Goal: Complete application form: Complete application form

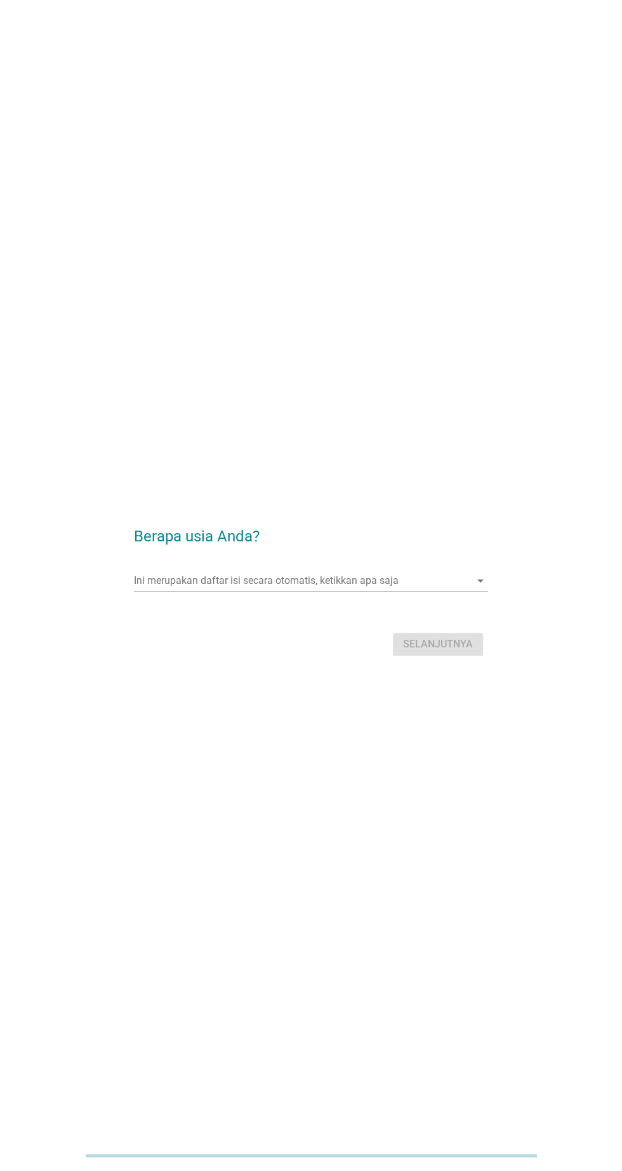
click at [319, 591] on input "Ini merupakan daftar isi secara otomatis, ketikkan apa saja" at bounding box center [302, 580] width 336 height 20
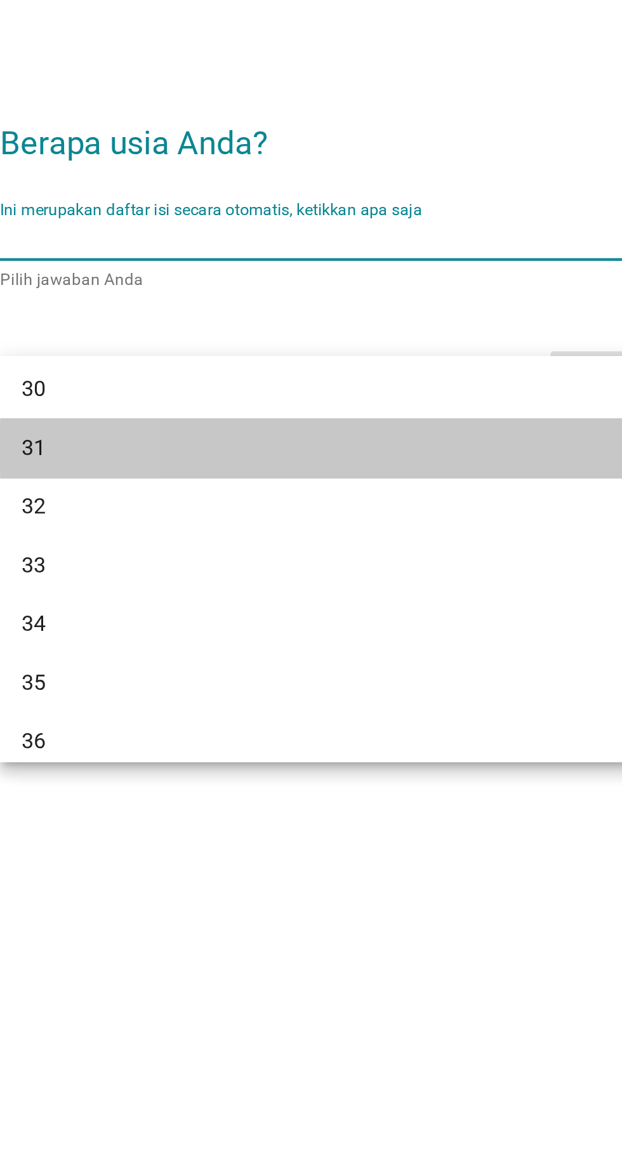
scroll to position [338, 0]
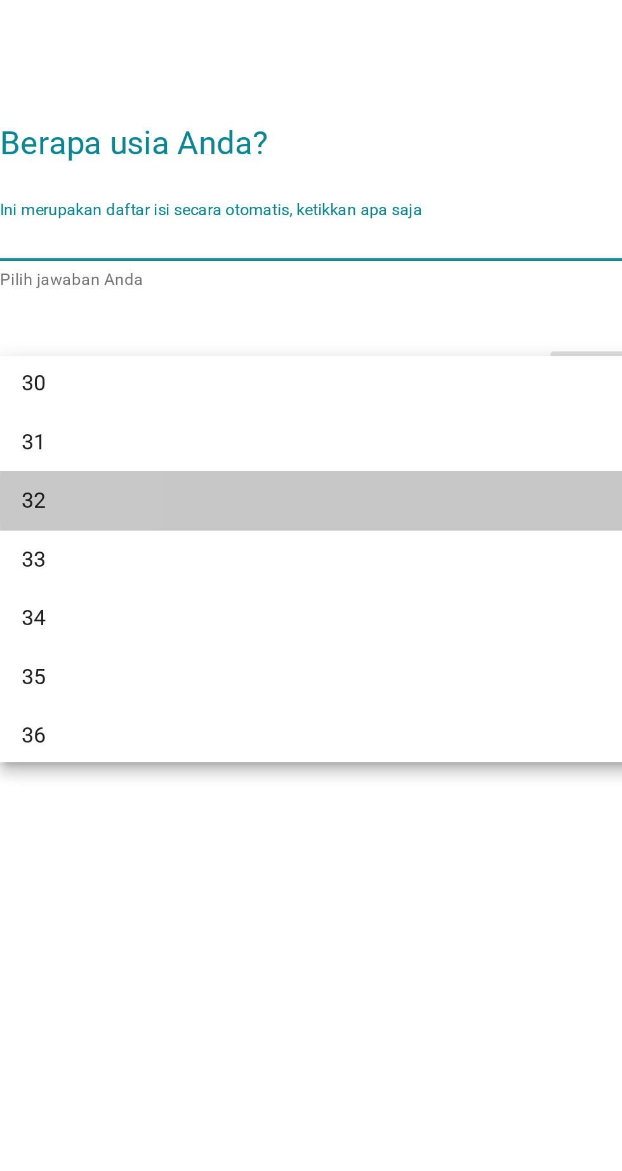
click at [299, 699] on div "32" at bounding box center [296, 703] width 305 height 15
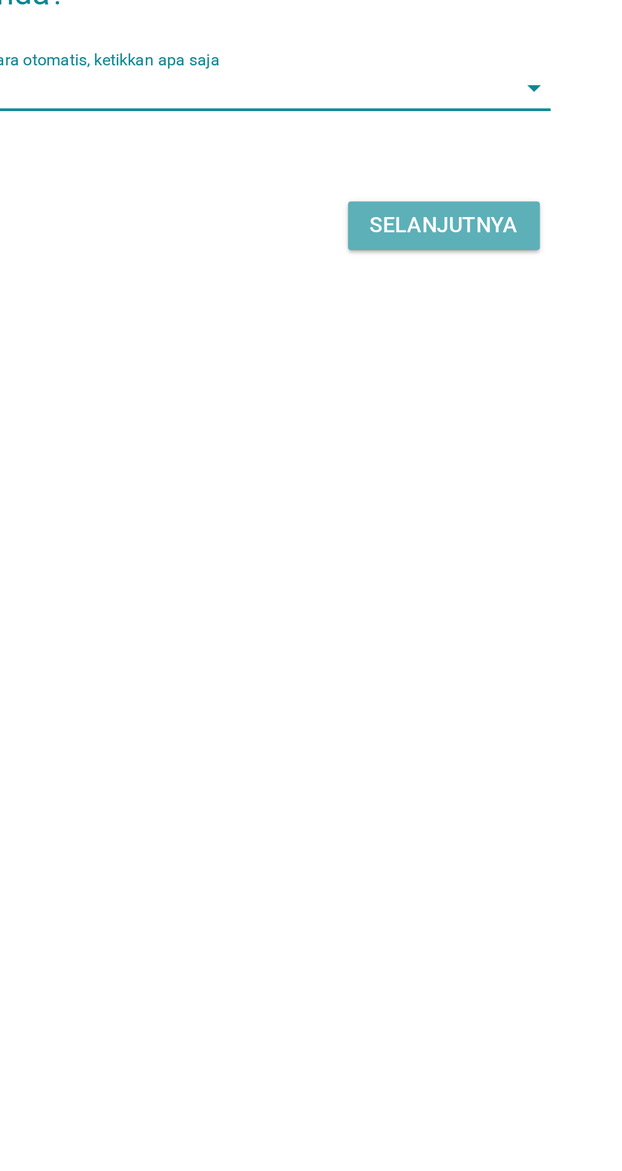
click at [459, 652] on div "Selanjutnya" at bounding box center [438, 644] width 70 height 15
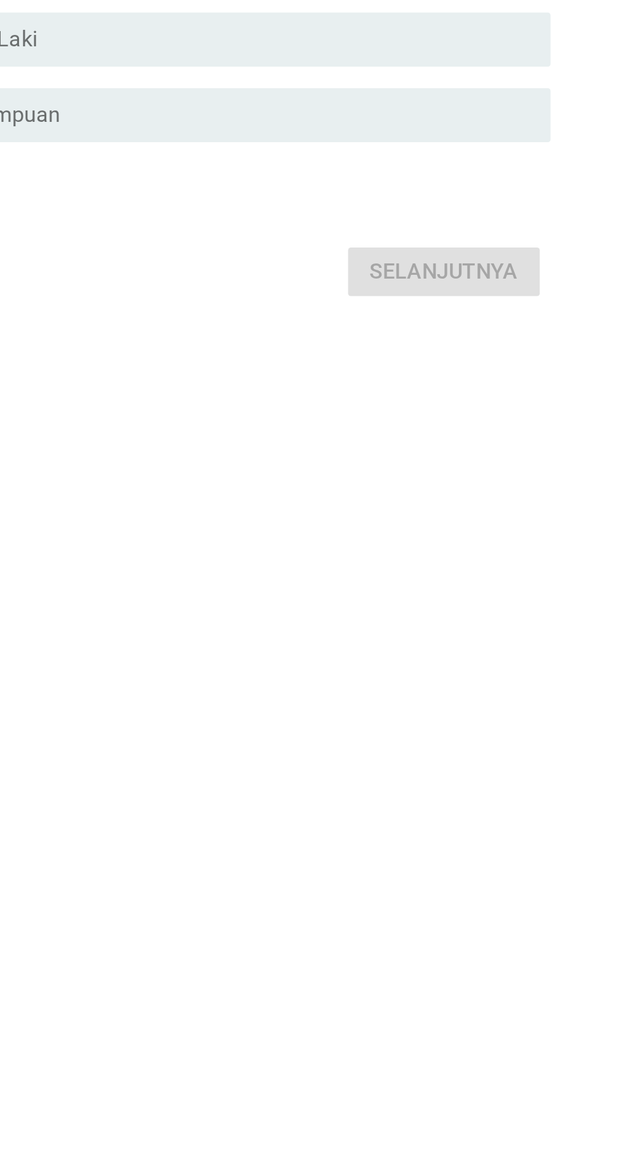
scroll to position [0, 0]
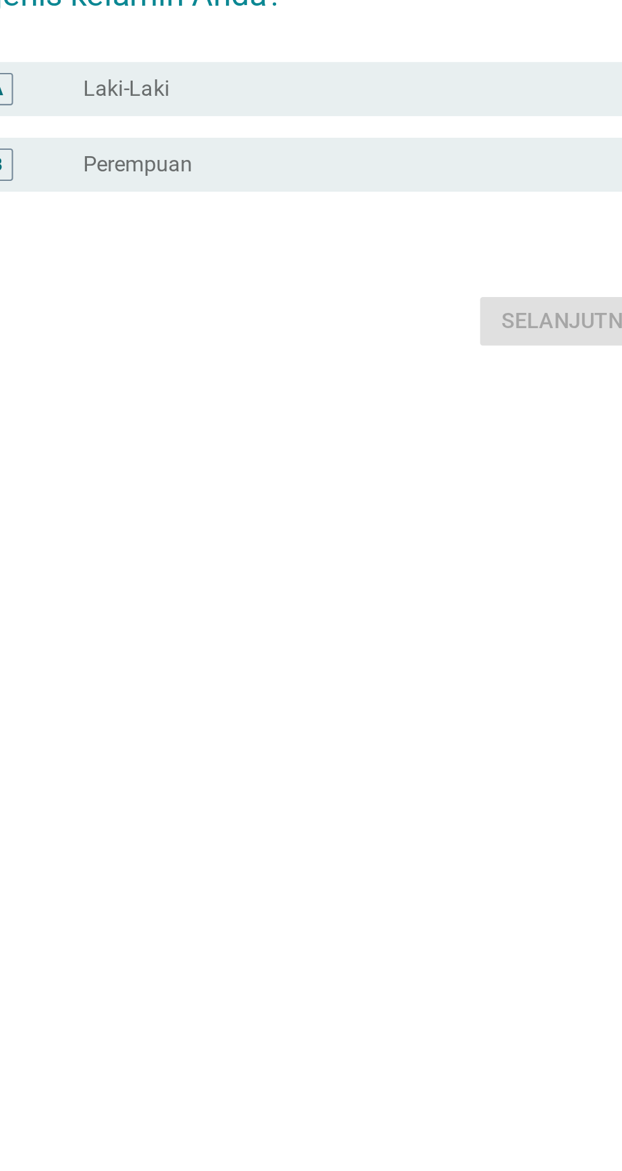
click at [413, 570] on div "A radio_button_unchecked Laki-Laki" at bounding box center [314, 557] width 346 height 25
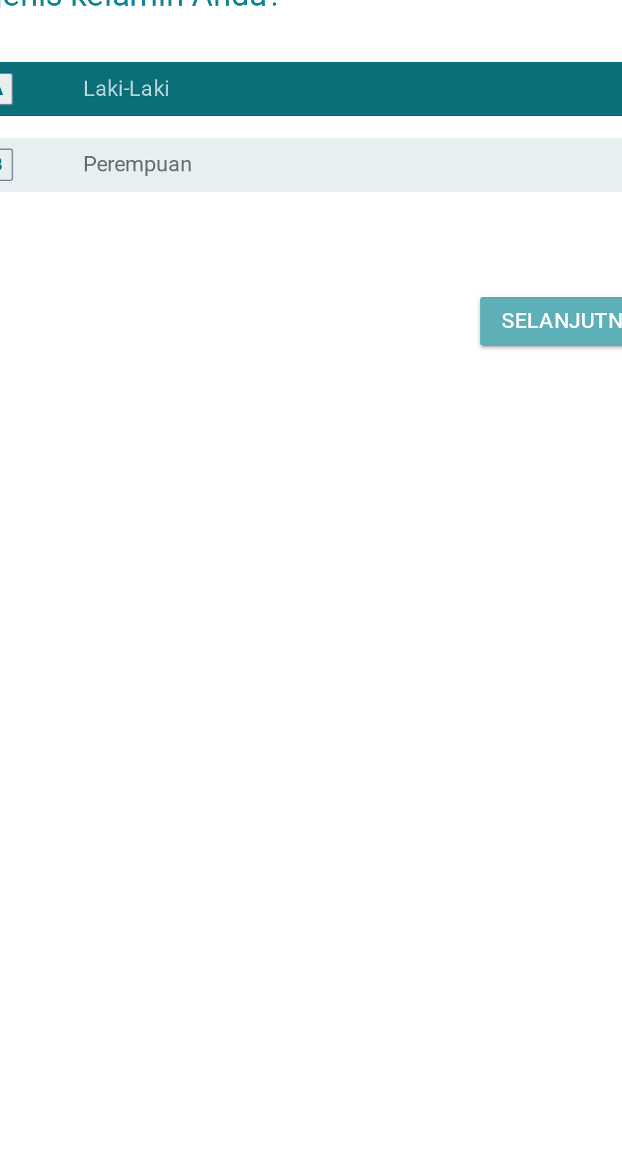
click at [437, 674] on div "Selanjutnya" at bounding box center [438, 666] width 70 height 15
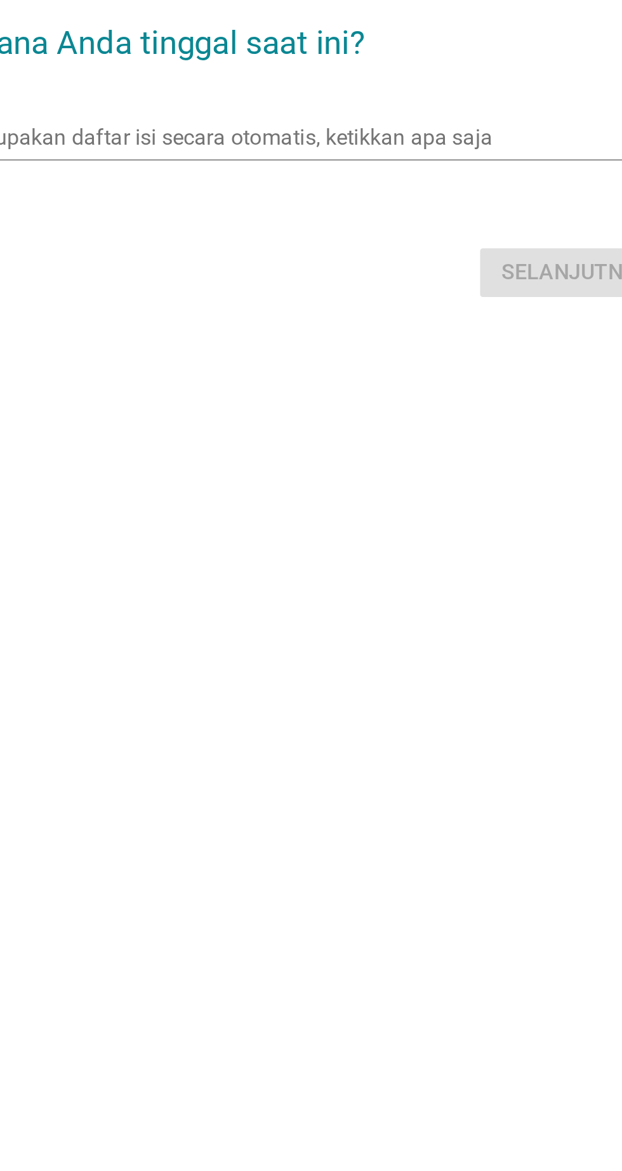
scroll to position [22, 0]
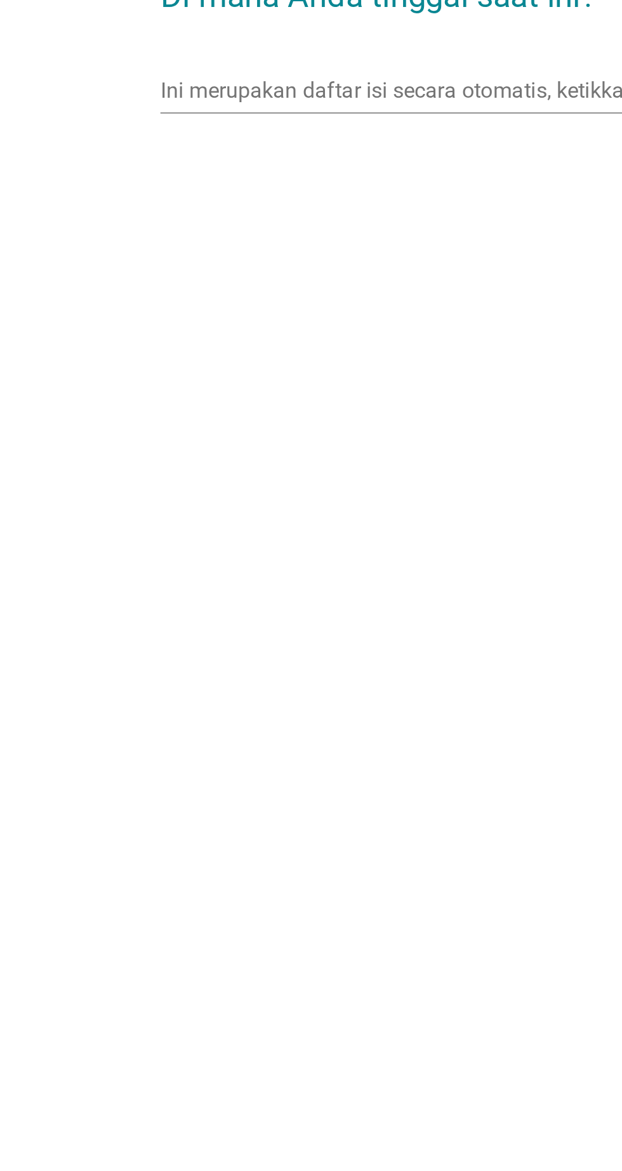
click at [318, 568] on input "Ini merupakan daftar isi secara otomatis, ketikkan apa saja" at bounding box center [302, 558] width 336 height 20
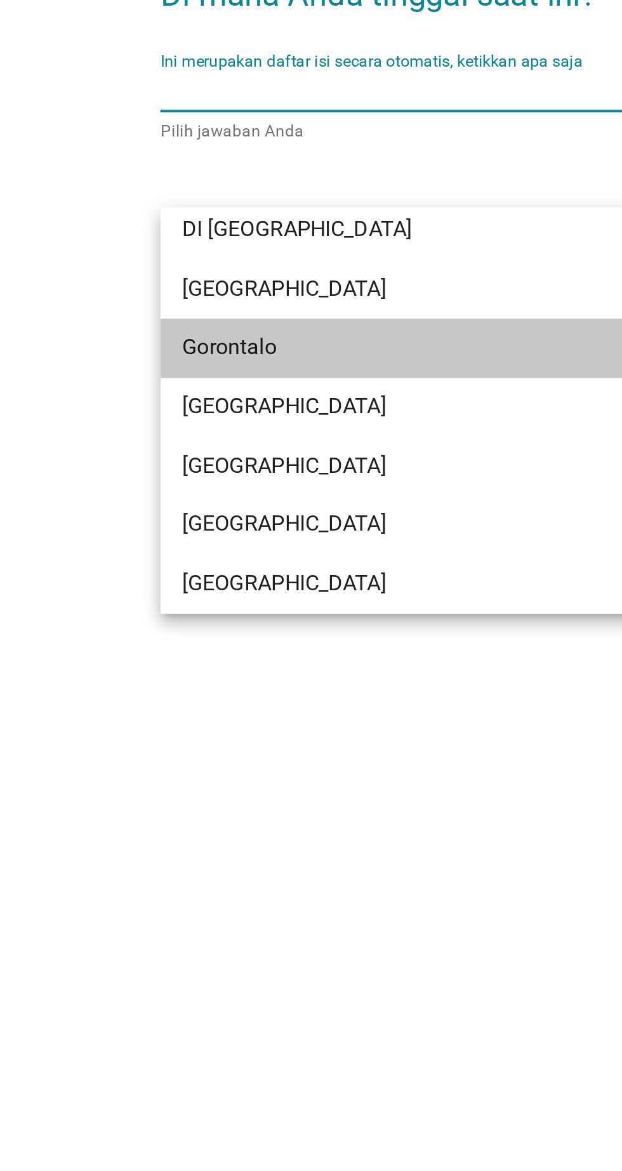
scroll to position [131, 0]
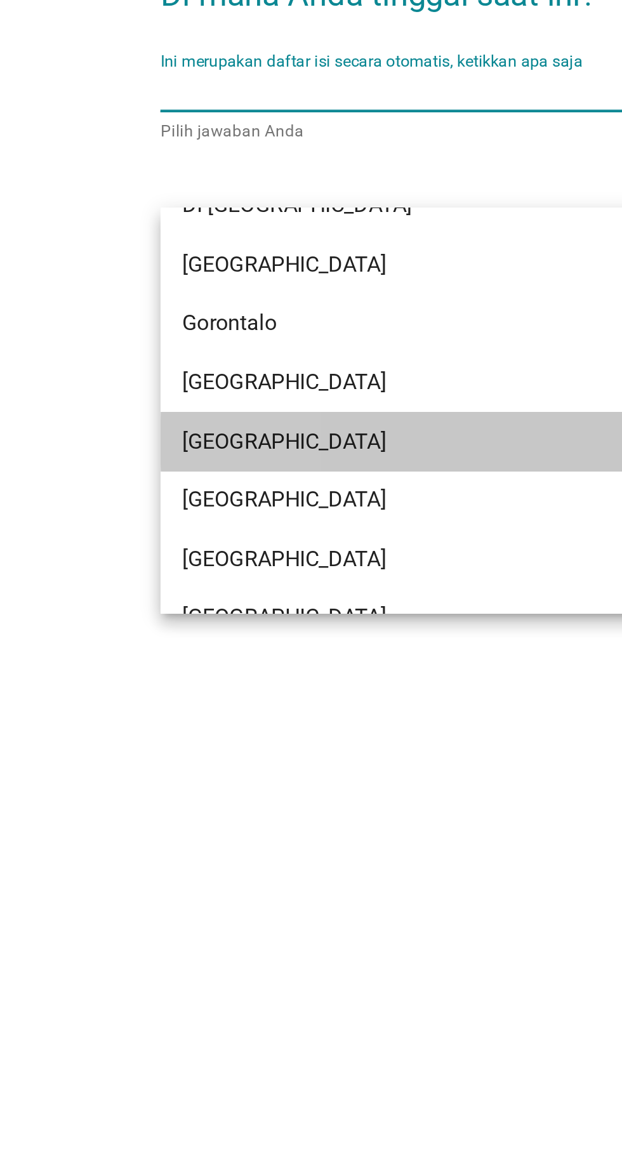
click at [258, 723] on div "[GEOGRAPHIC_DATA]" at bounding box center [296, 723] width 305 height 15
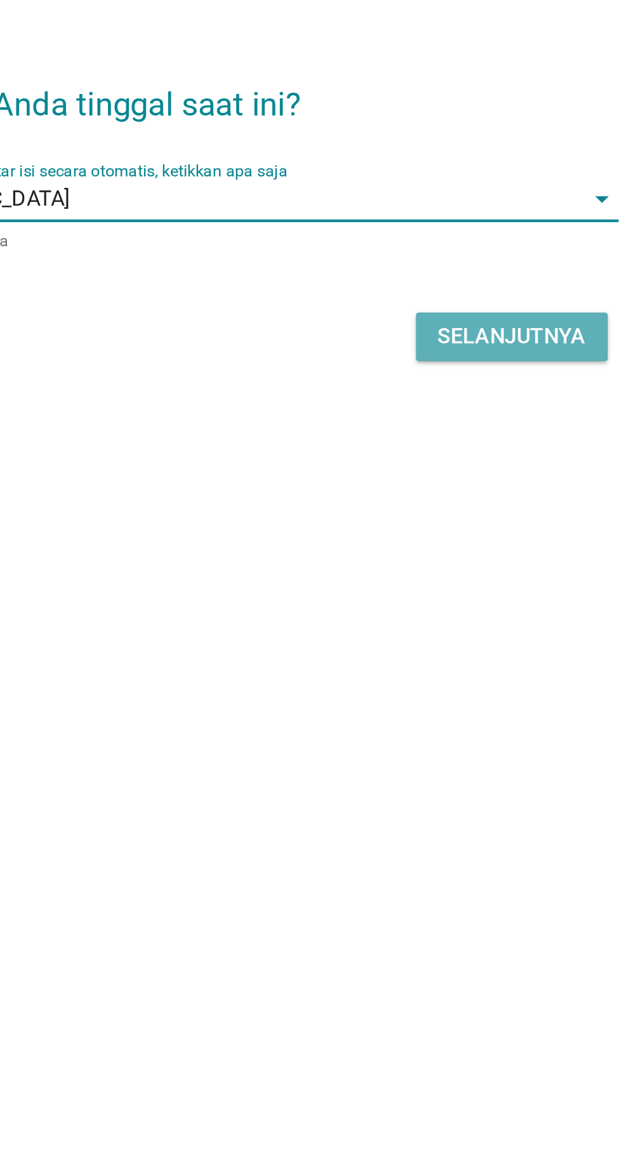
click at [439, 630] on div "Selanjutnya" at bounding box center [438, 622] width 70 height 15
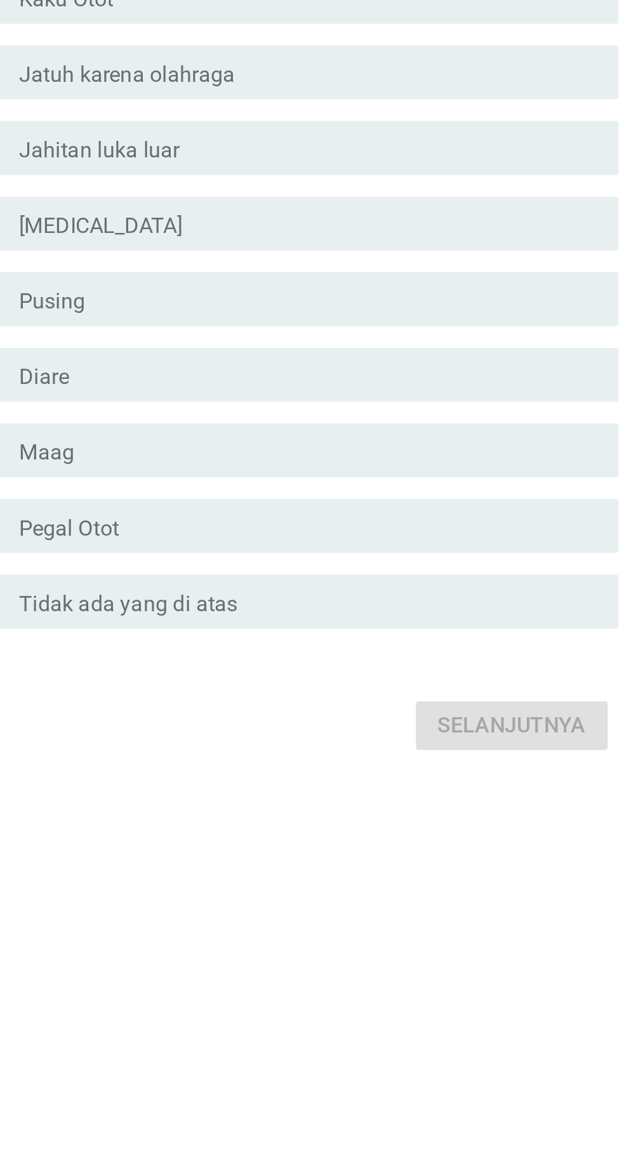
scroll to position [0, 0]
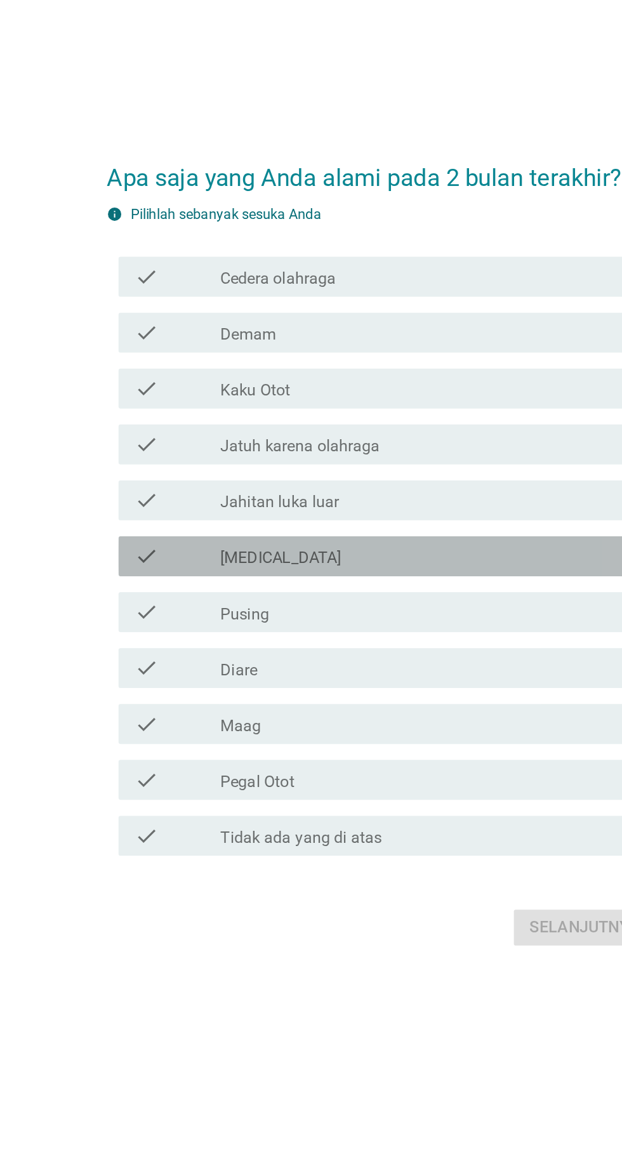
click at [376, 600] on div "check_box_outline_blank [MEDICAL_DATA]" at bounding box center [342, 591] width 272 height 15
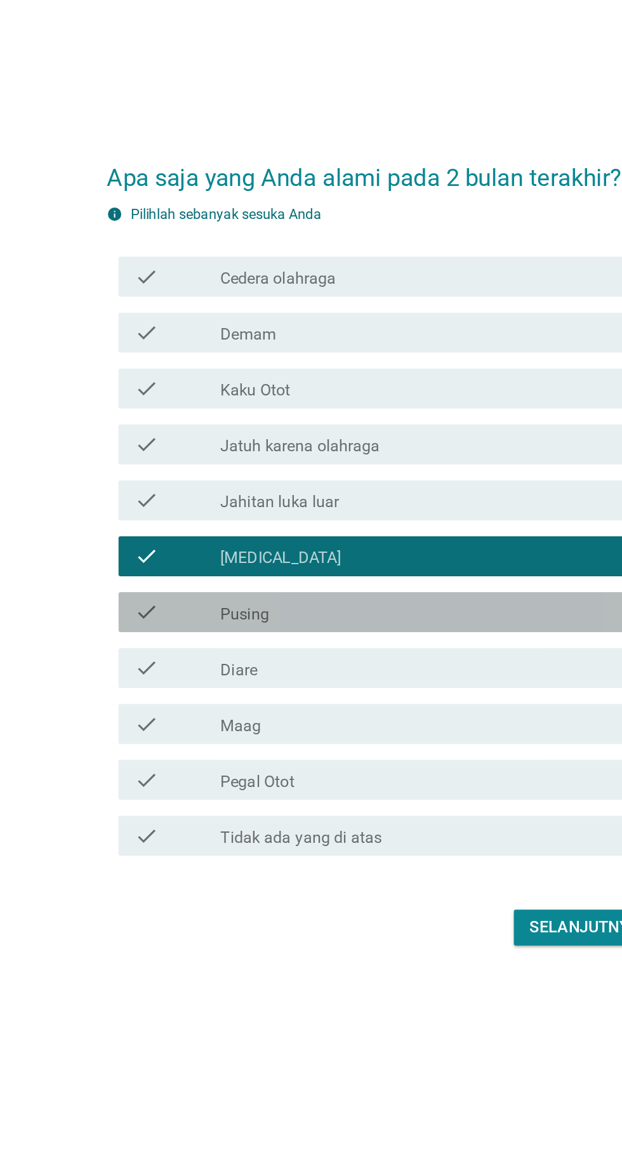
click at [357, 635] on div "check_box_outline_blank Pusing" at bounding box center [342, 627] width 272 height 15
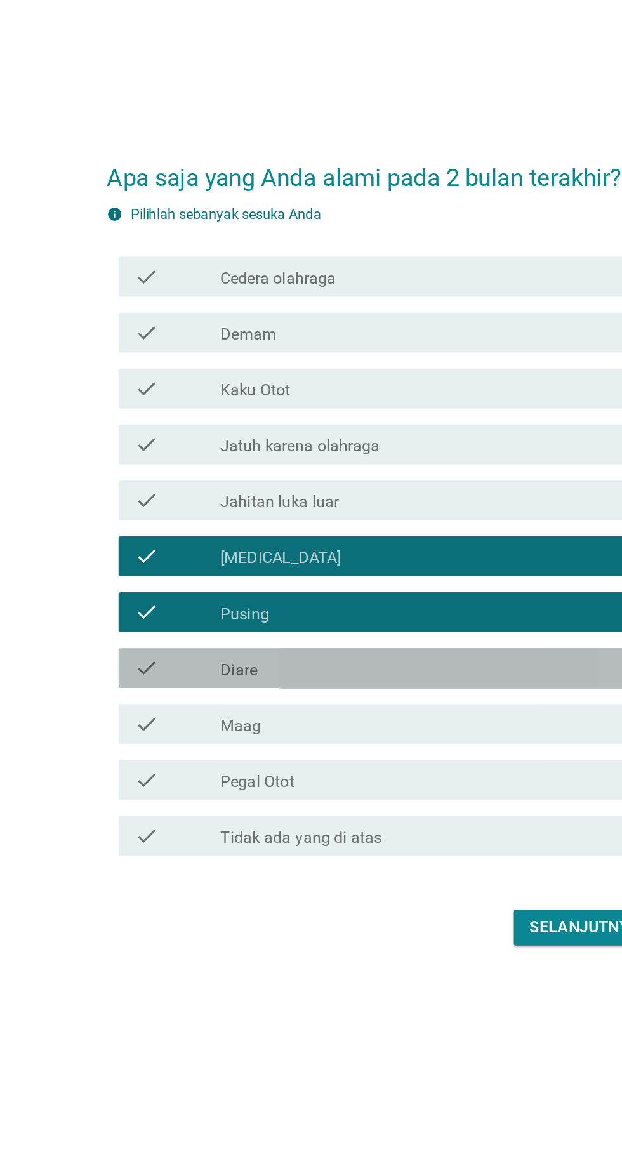
click at [373, 671] on div "check_box_outline_blank Diare" at bounding box center [342, 662] width 272 height 15
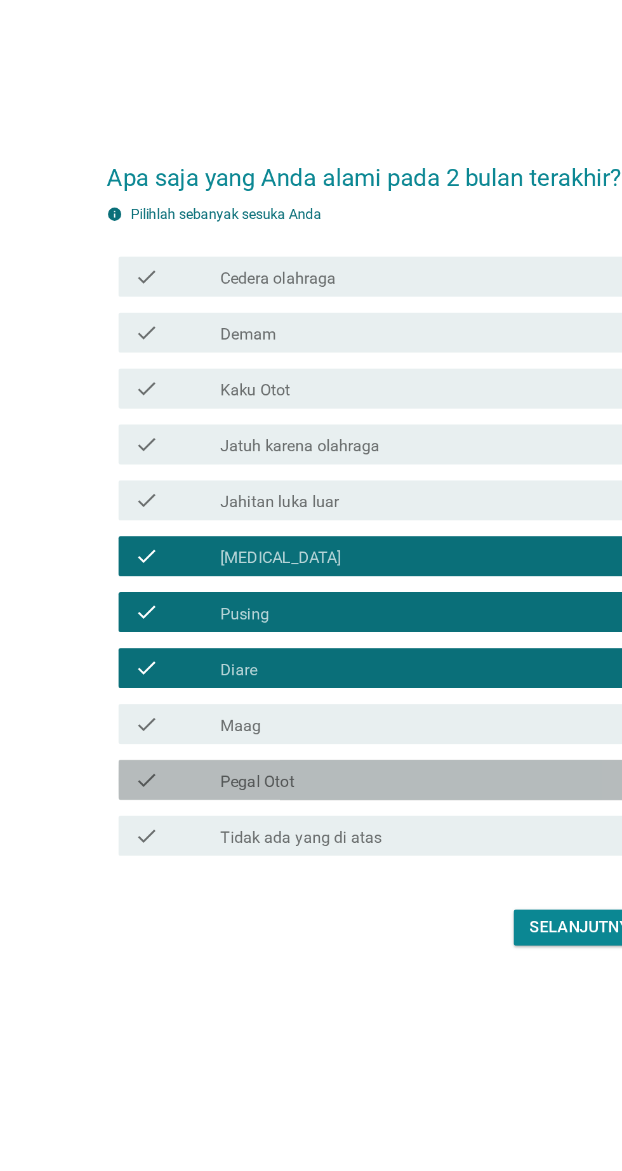
click at [343, 742] on div "check_box_outline_blank Pegal Otot" at bounding box center [342, 733] width 272 height 15
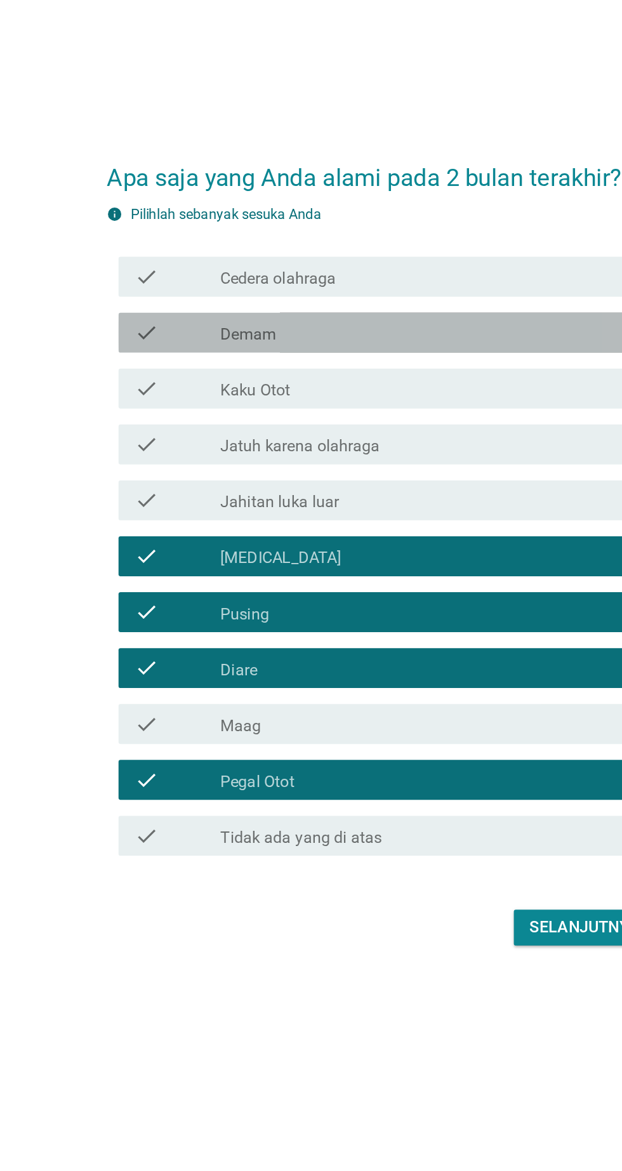
click at [388, 457] on div "check_box_outline_blank Demam" at bounding box center [342, 449] width 272 height 15
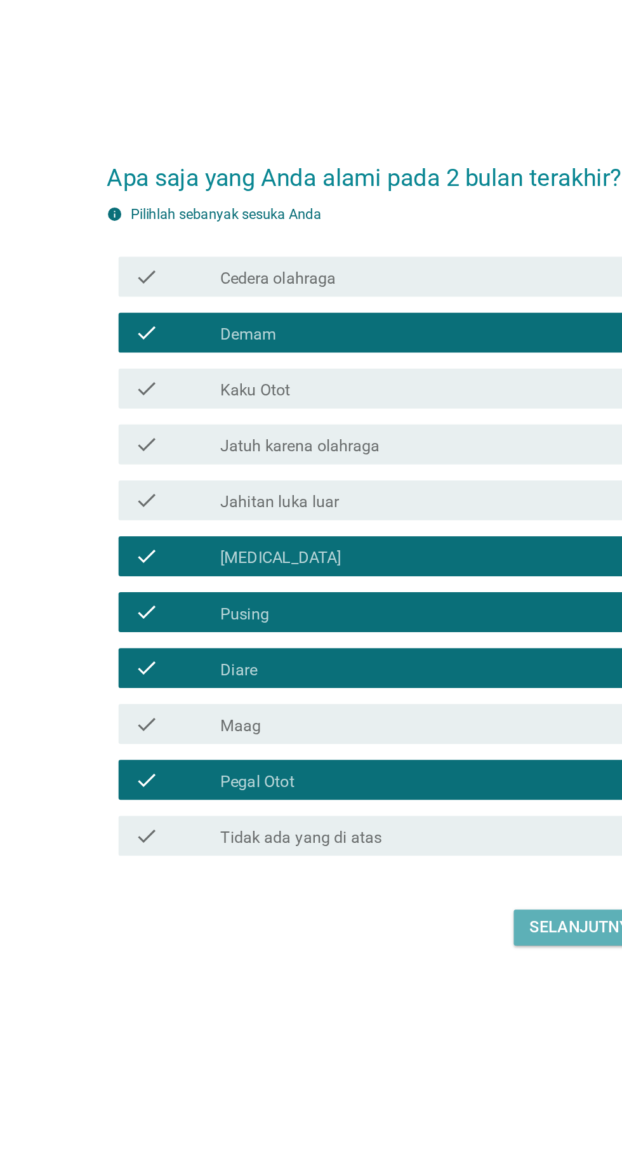
click at [443, 836] on div "Selanjutnya" at bounding box center [438, 827] width 70 height 15
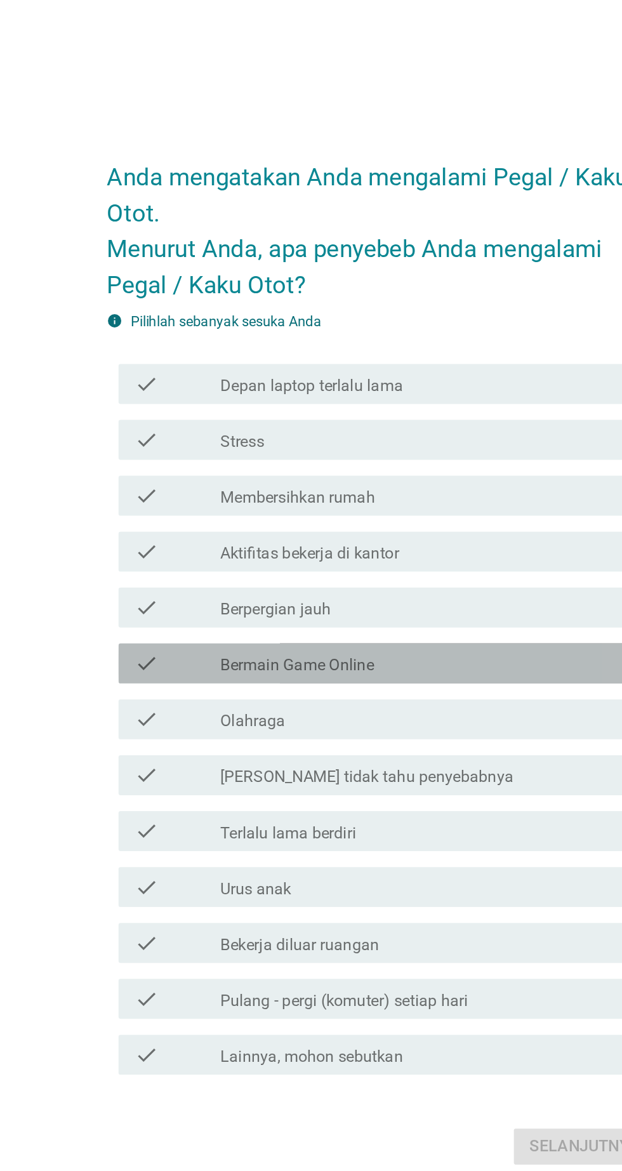
click at [350, 598] on div "check_box_outline_blank Bermain Game Online" at bounding box center [342, 590] width 272 height 15
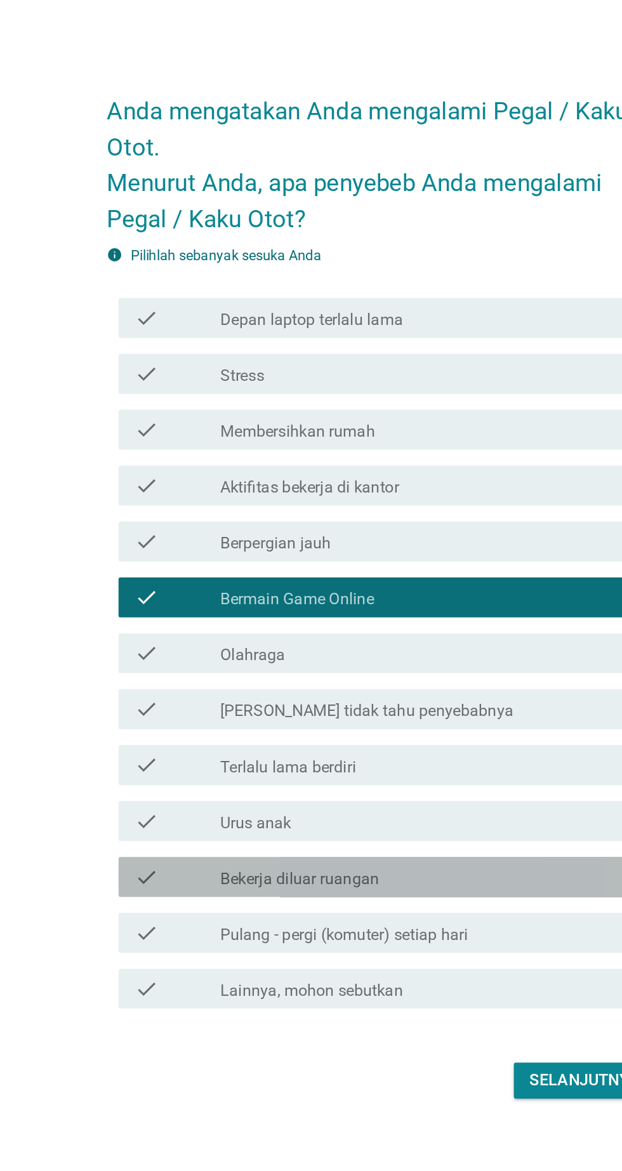
click at [338, 776] on div "check_box_outline_blank Bekerja diluar ruangan" at bounding box center [342, 768] width 272 height 15
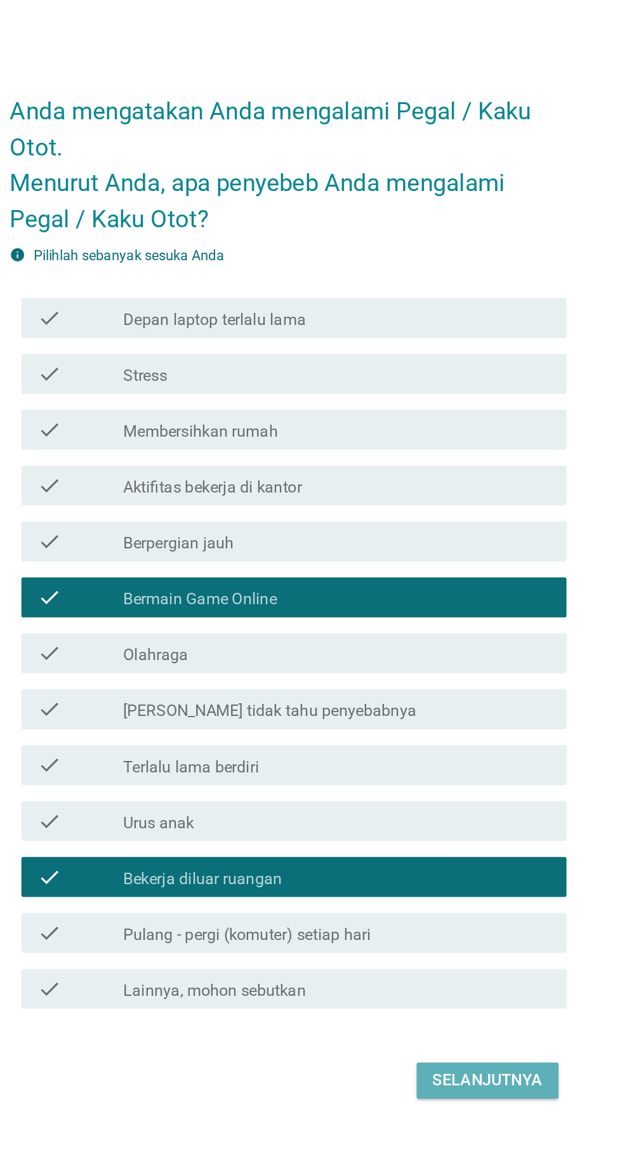
click at [449, 905] on div "Selanjutnya" at bounding box center [438, 897] width 70 height 15
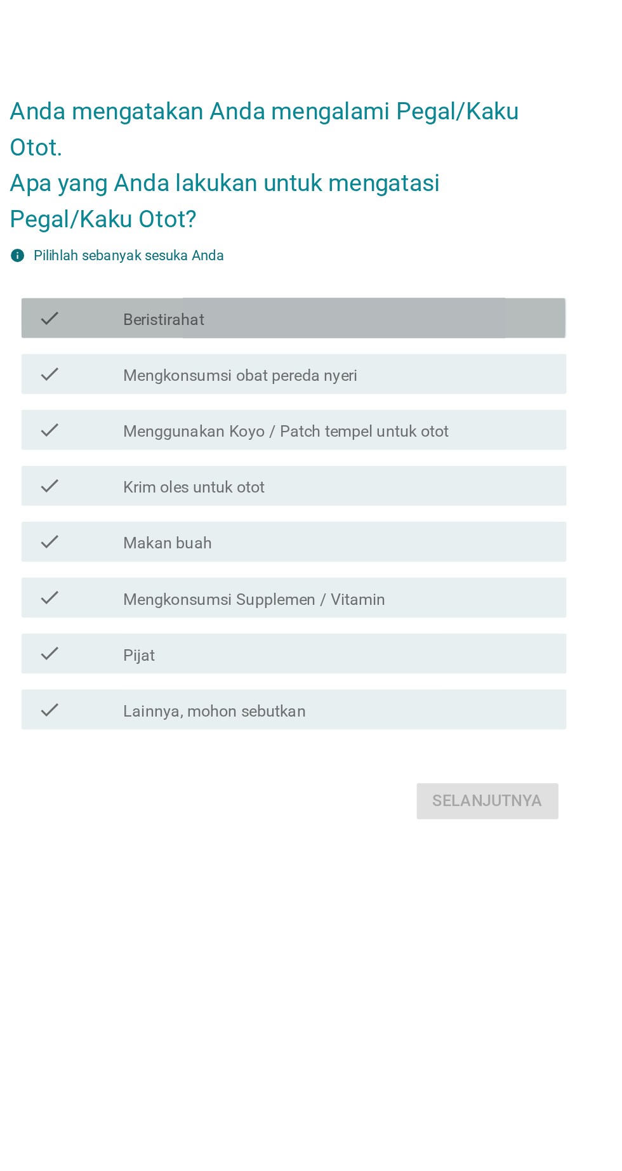
click at [454, 478] on div "check_box_outline_blank Beristirahat" at bounding box center [342, 470] width 272 height 15
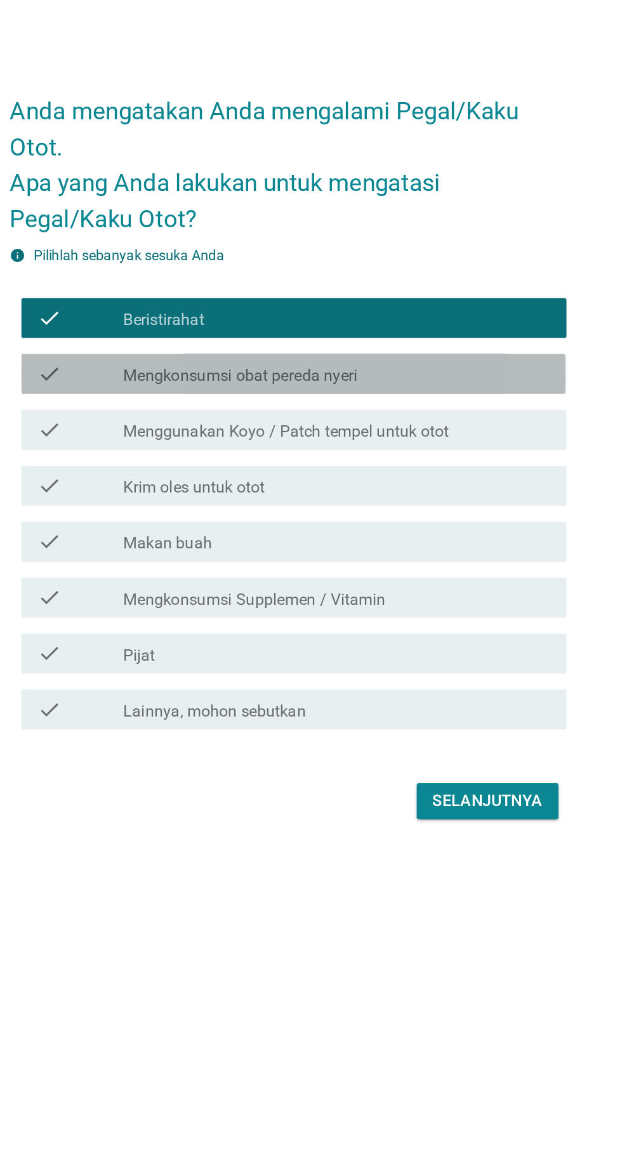
click at [435, 514] on div "check_box_outline_blank Mengkonsumsi obat pereda nyeri" at bounding box center [342, 506] width 272 height 15
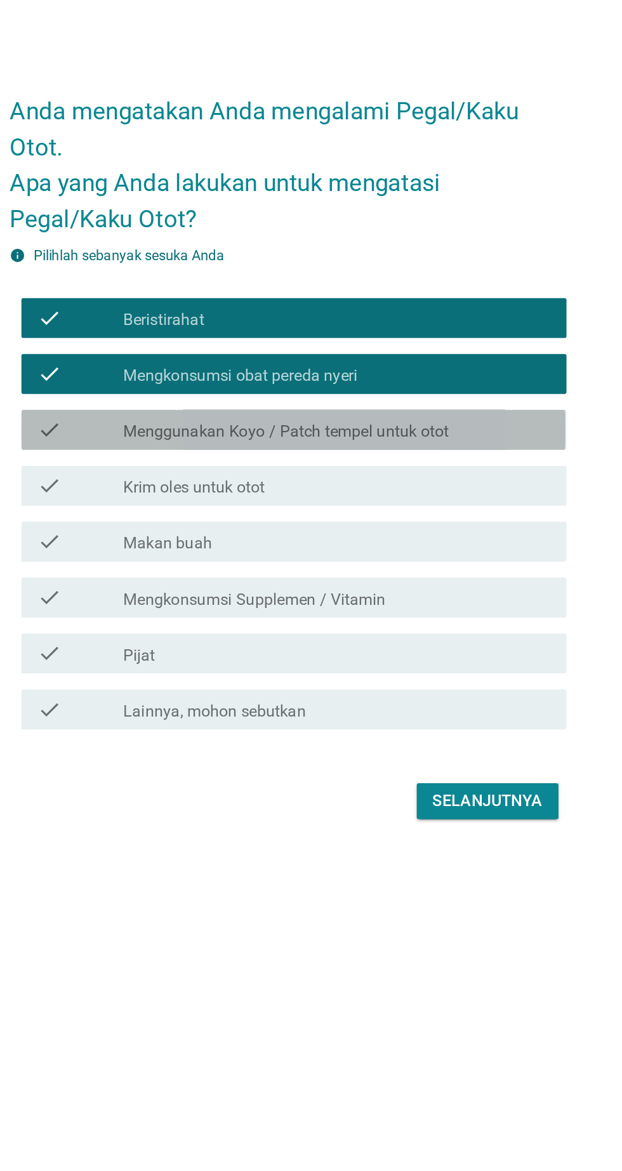
click at [448, 555] on div "check check_box_outline_blank Menggunakan Koyo / Patch tempel untuk otot" at bounding box center [314, 541] width 346 height 25
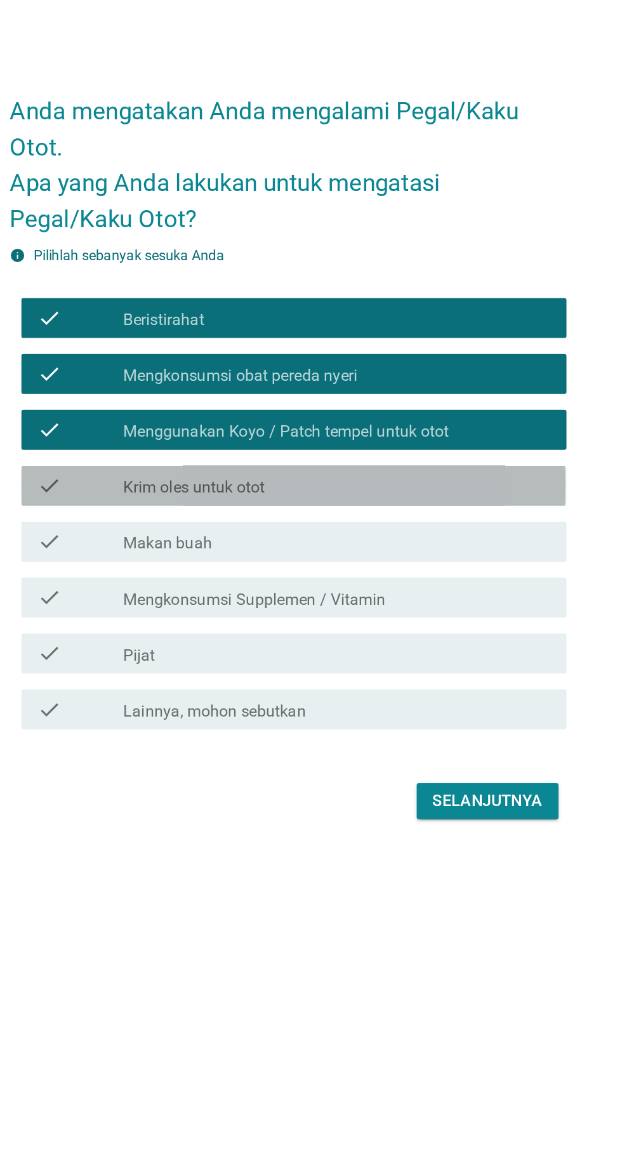
click at [438, 590] on div "check check_box_outline_blank Krim oles untuk otot" at bounding box center [314, 577] width 346 height 25
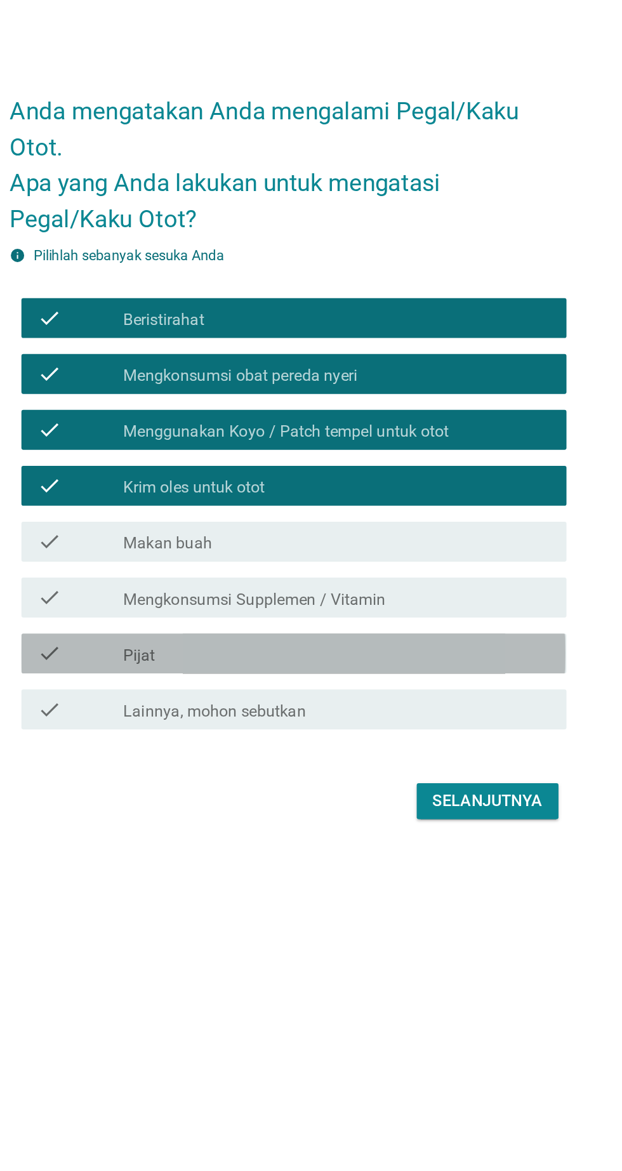
click at [427, 692] on div "check_box_outline_blank Pijat" at bounding box center [342, 683] width 272 height 15
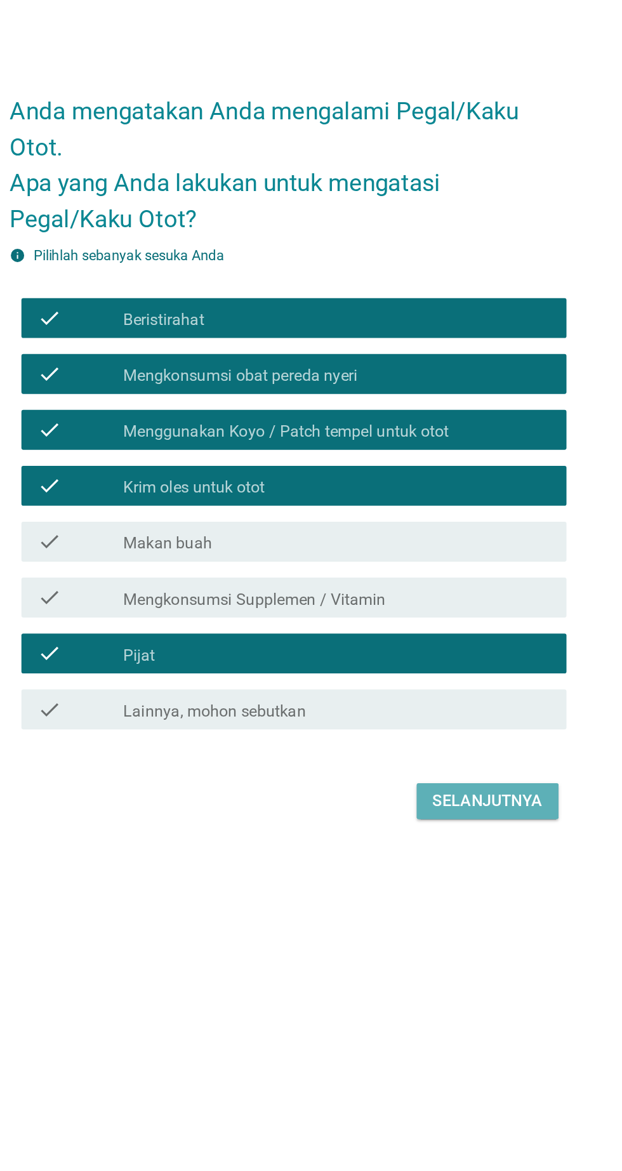
click at [442, 789] on button "Selanjutnya" at bounding box center [438, 777] width 90 height 23
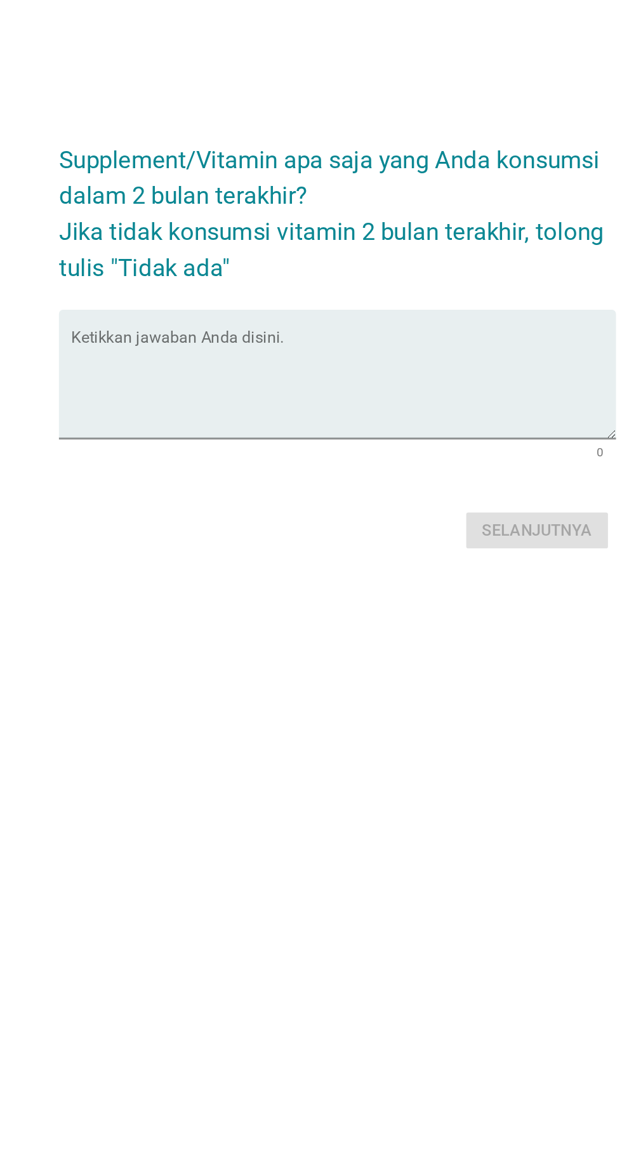
click at [407, 618] on textarea "Ketikkan jawaban Anda disini." at bounding box center [314, 584] width 346 height 67
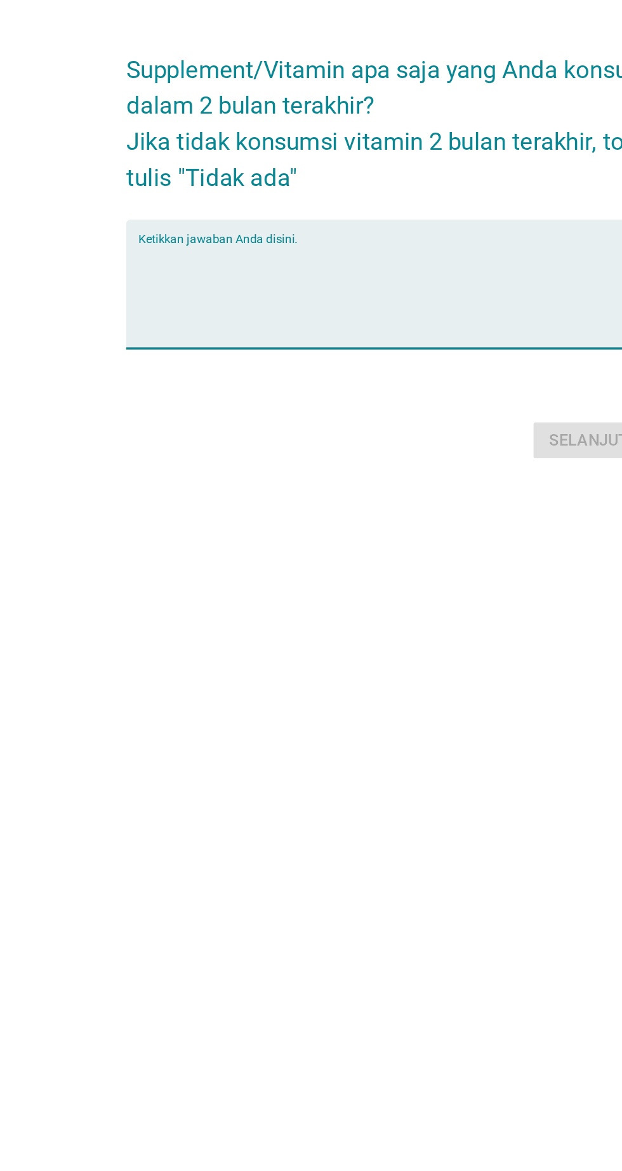
click at [252, 618] on textarea "Ketikkan jawaban Anda disini." at bounding box center [314, 584] width 346 height 67
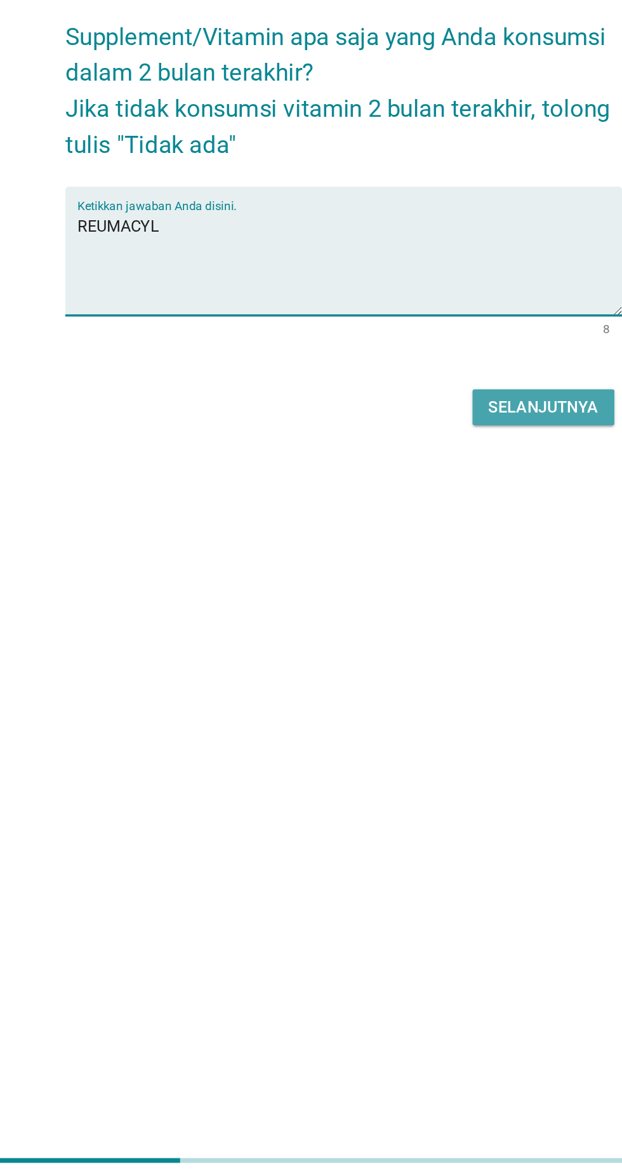
type textarea "REUMACYL"
click at [422, 684] on div "Selanjutnya" at bounding box center [438, 676] width 70 height 15
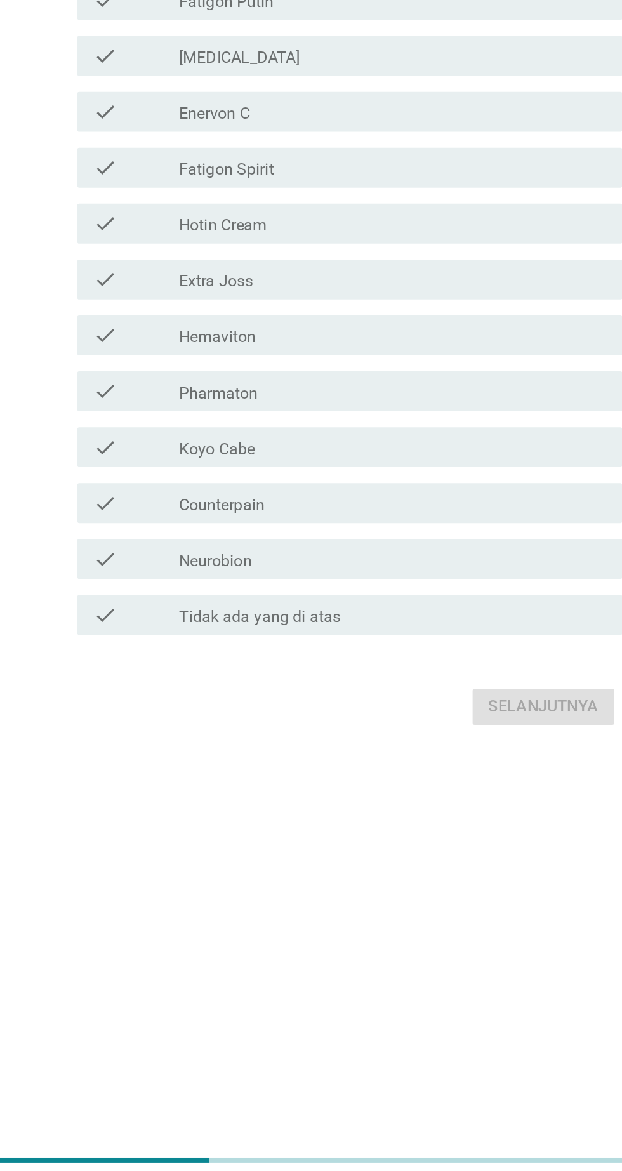
scroll to position [0, 0]
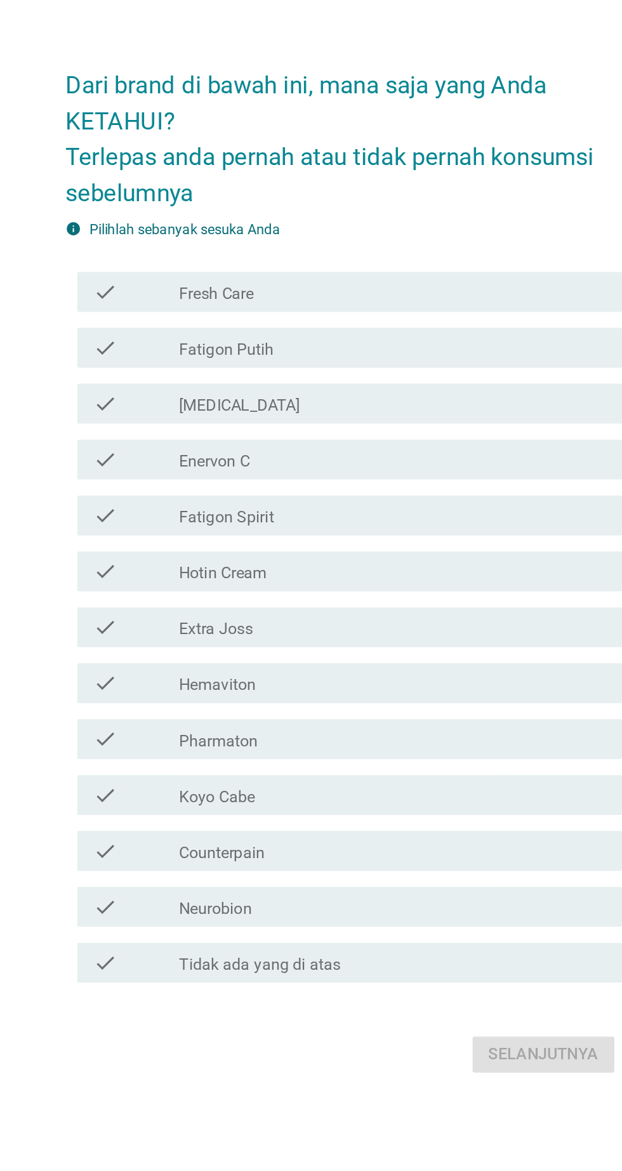
click at [330, 603] on div "check check_box_outline_blank Hotin Cream" at bounding box center [314, 590] width 346 height 25
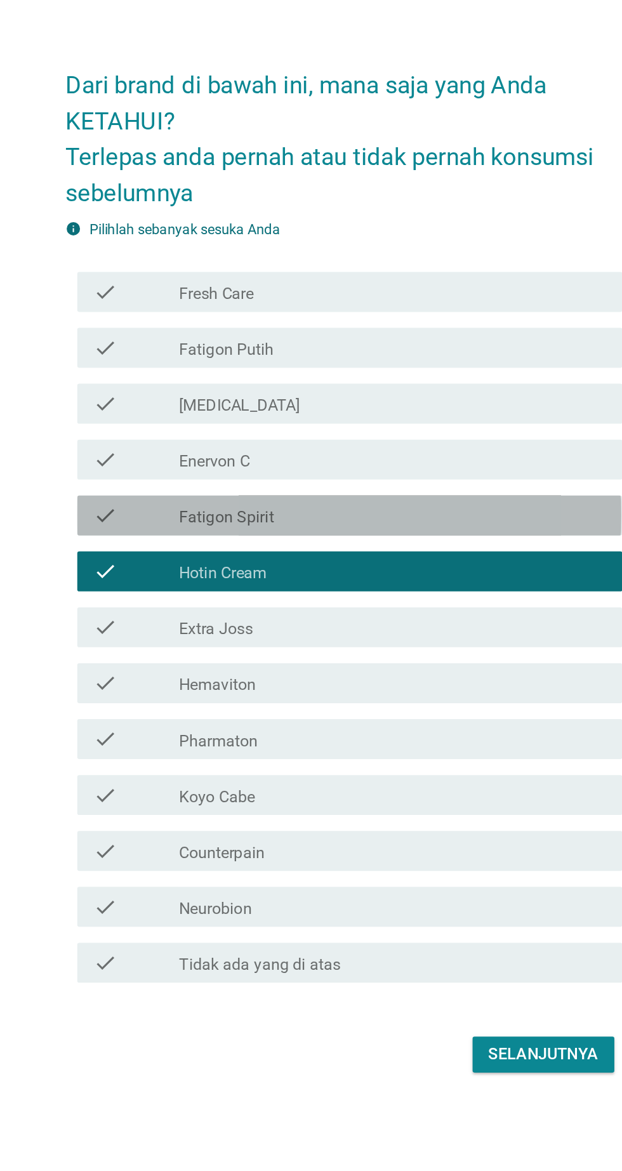
click at [336, 563] on div "check_box_outline_blank Fatigon Spirit" at bounding box center [342, 555] width 272 height 15
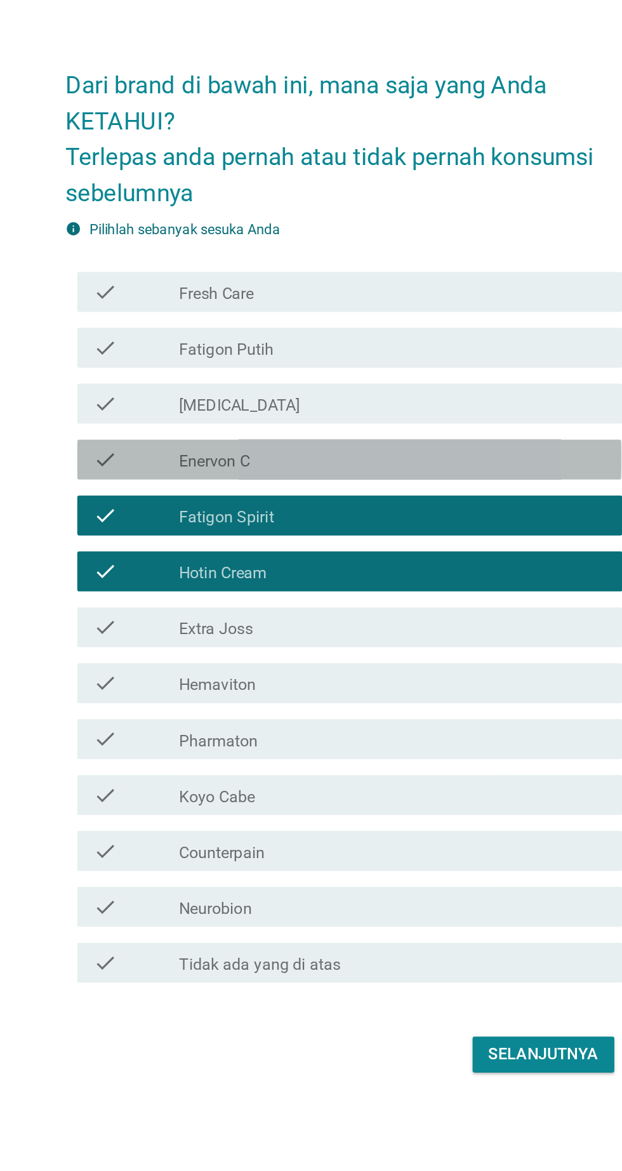
click at [344, 527] on div "check_box_outline_blank Enervon C" at bounding box center [342, 519] width 272 height 15
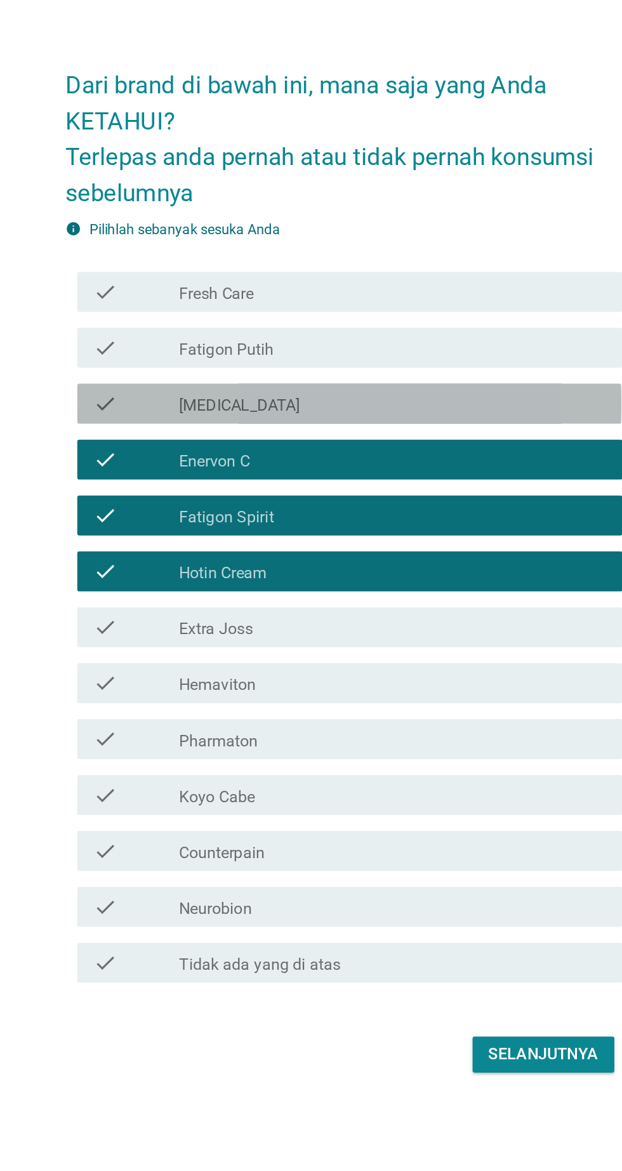
click at [357, 492] on div "check_box_outline_blank [MEDICAL_DATA]" at bounding box center [342, 483] width 272 height 15
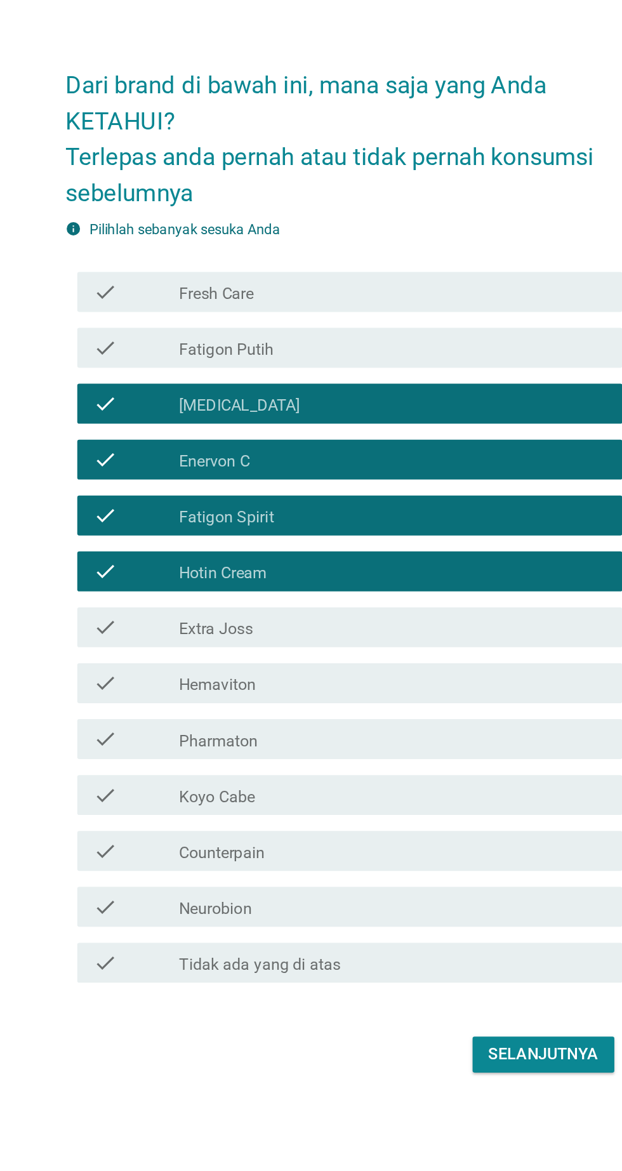
click at [369, 456] on div "check_box_outline_blank Fatigon Putih" at bounding box center [342, 448] width 272 height 15
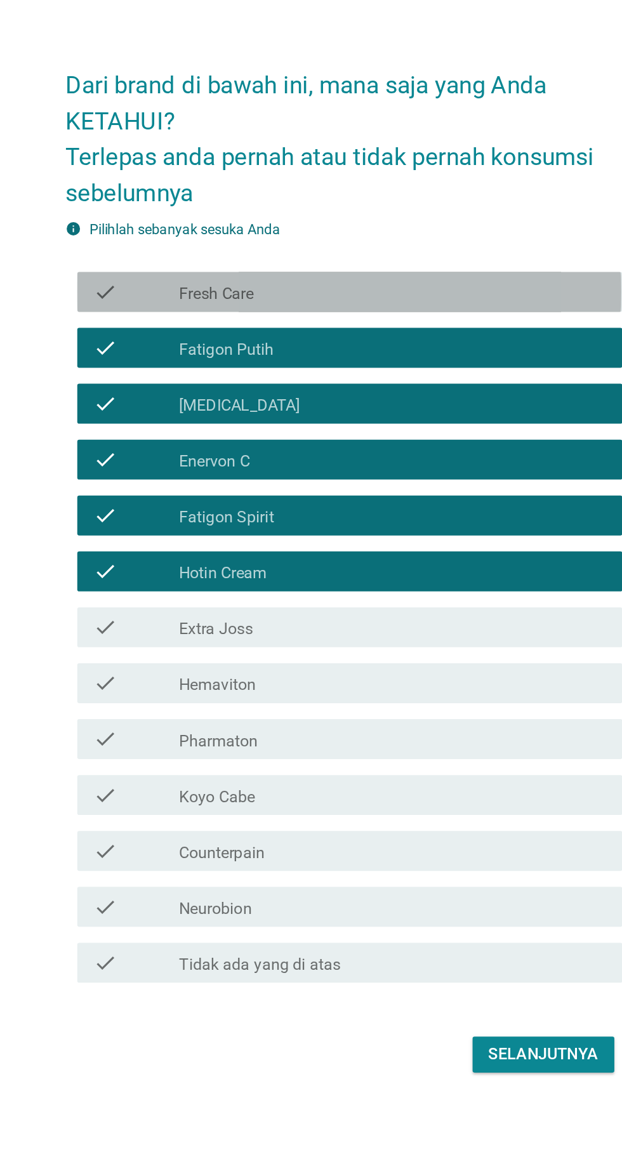
click at [409, 426] on div "check check_box_outline_blank Fresh Care" at bounding box center [314, 412] width 346 height 25
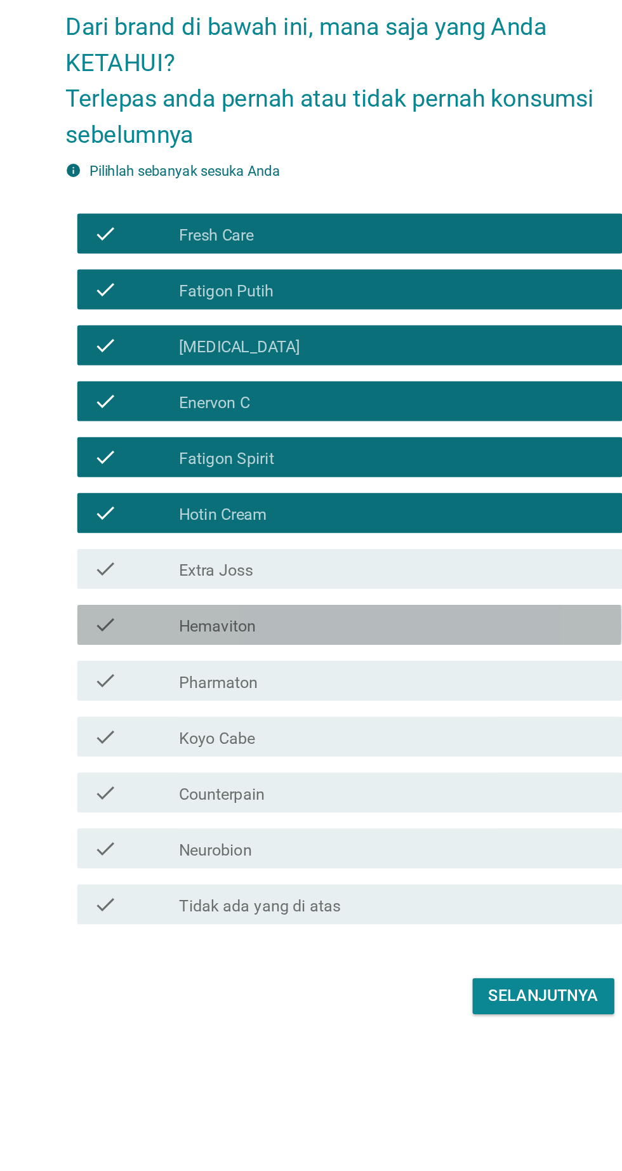
click at [355, 669] on div "check_box_outline_blank Hemaviton" at bounding box center [342, 661] width 272 height 15
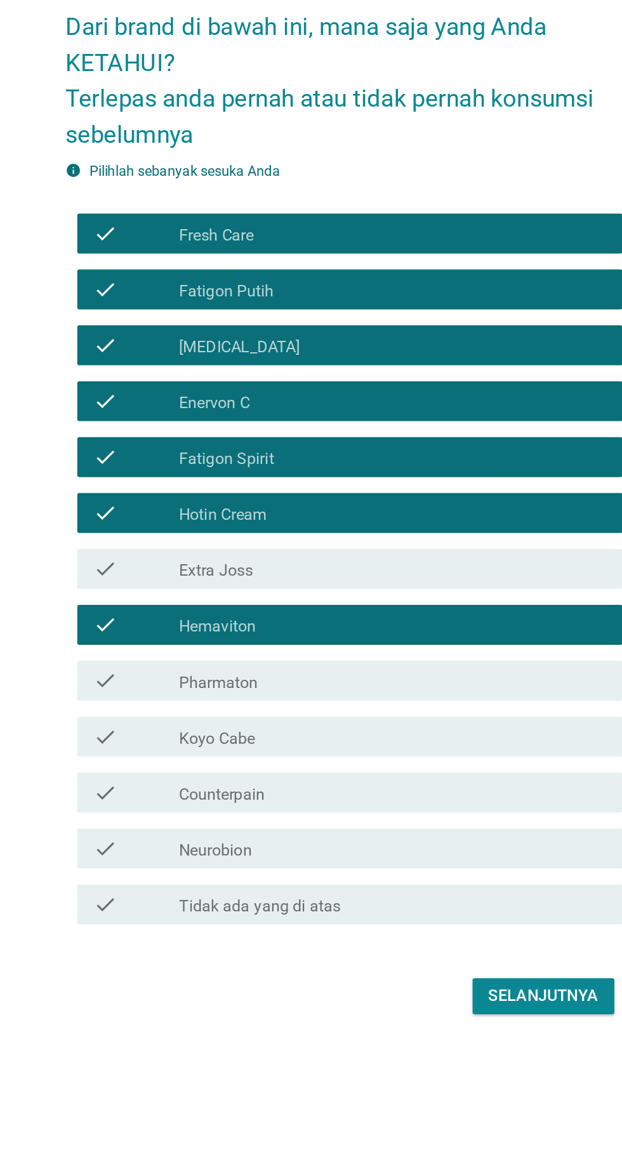
click at [360, 634] on div "check_box_outline_blank Extra Joss" at bounding box center [342, 626] width 272 height 15
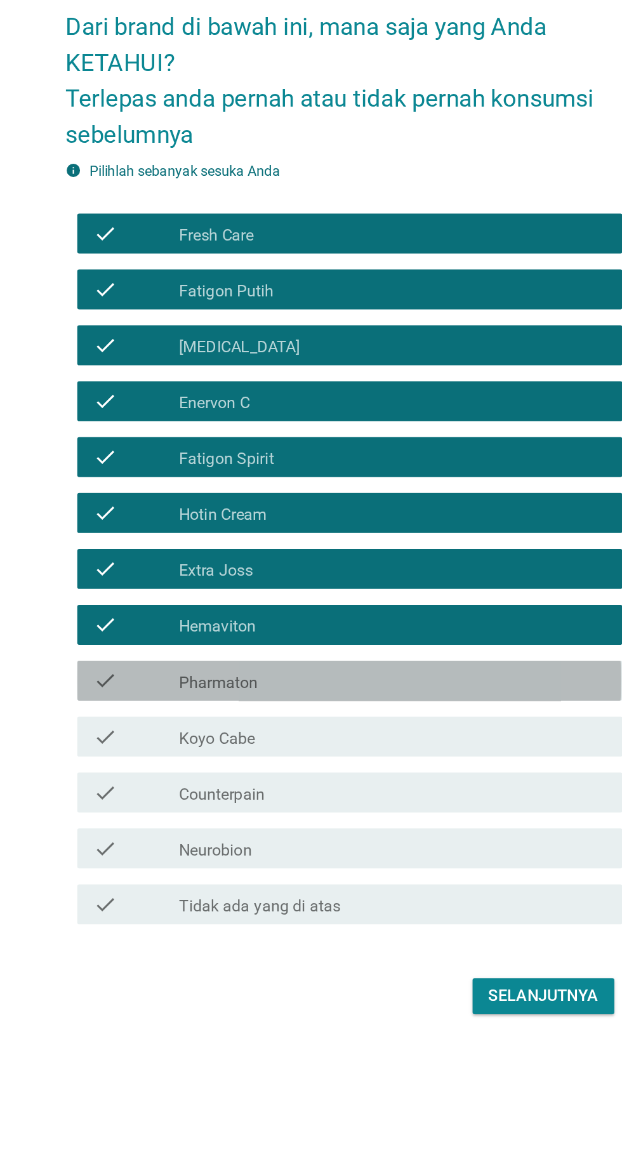
click at [352, 710] on div "check check_box_outline_blank Pharmaton" at bounding box center [314, 697] width 346 height 25
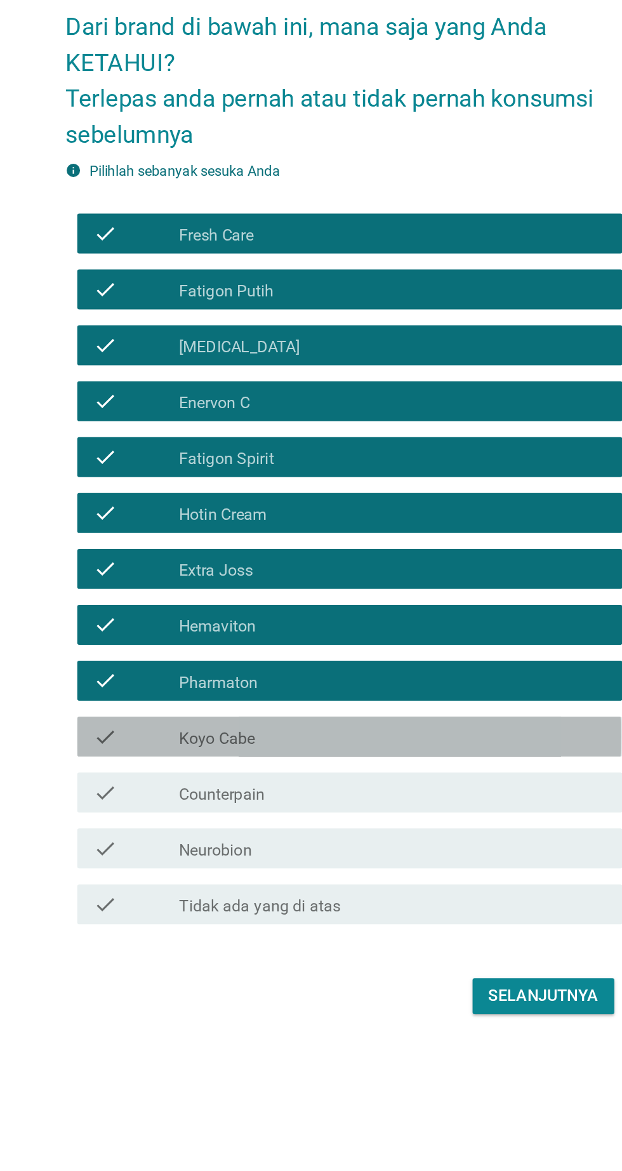
click at [350, 746] on div "check check_box_outline_blank Koyo Cabe" at bounding box center [314, 732] width 346 height 25
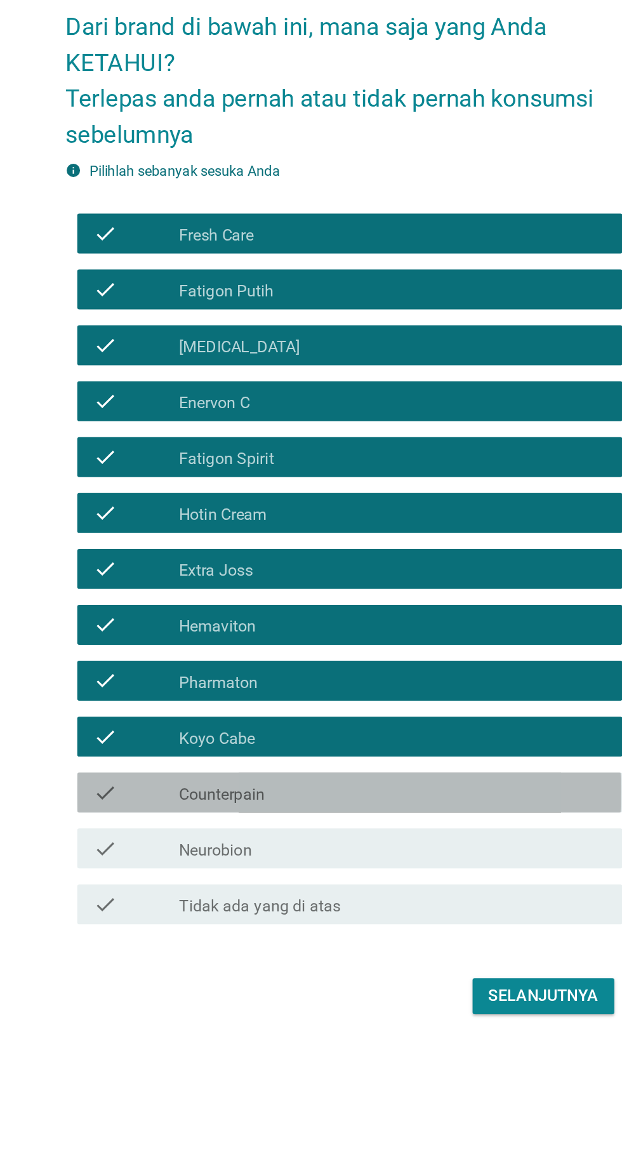
click at [357, 781] on div "check check_box_outline_blank Counterpain" at bounding box center [314, 768] width 346 height 25
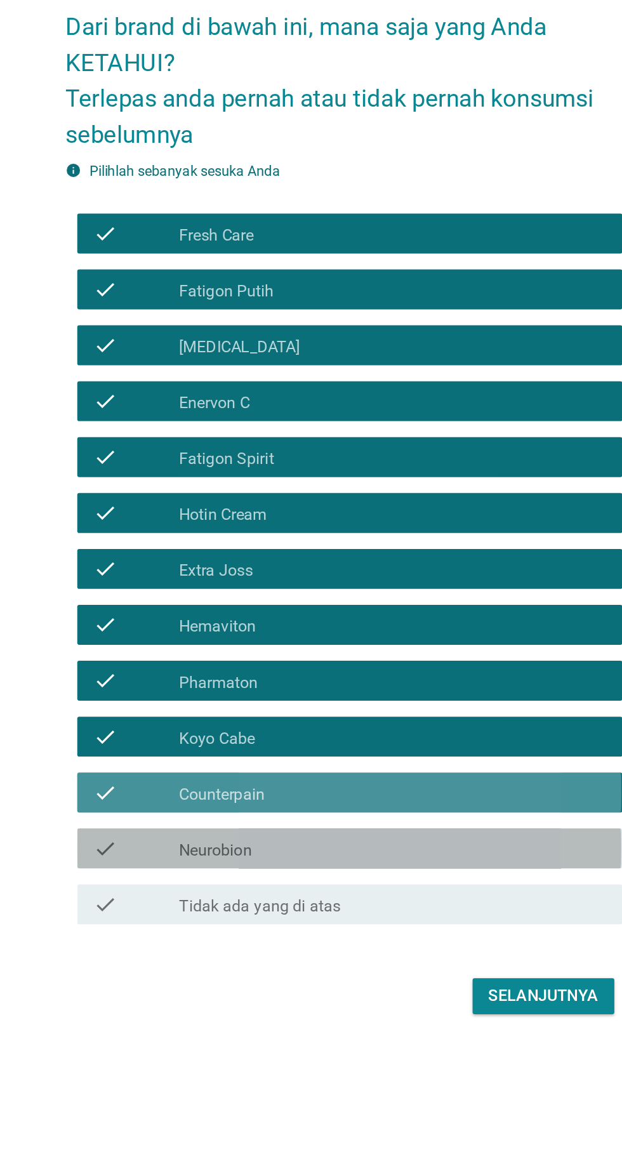
click at [355, 817] on div "check check_box_outline_blank Neurobion" at bounding box center [314, 803] width 346 height 25
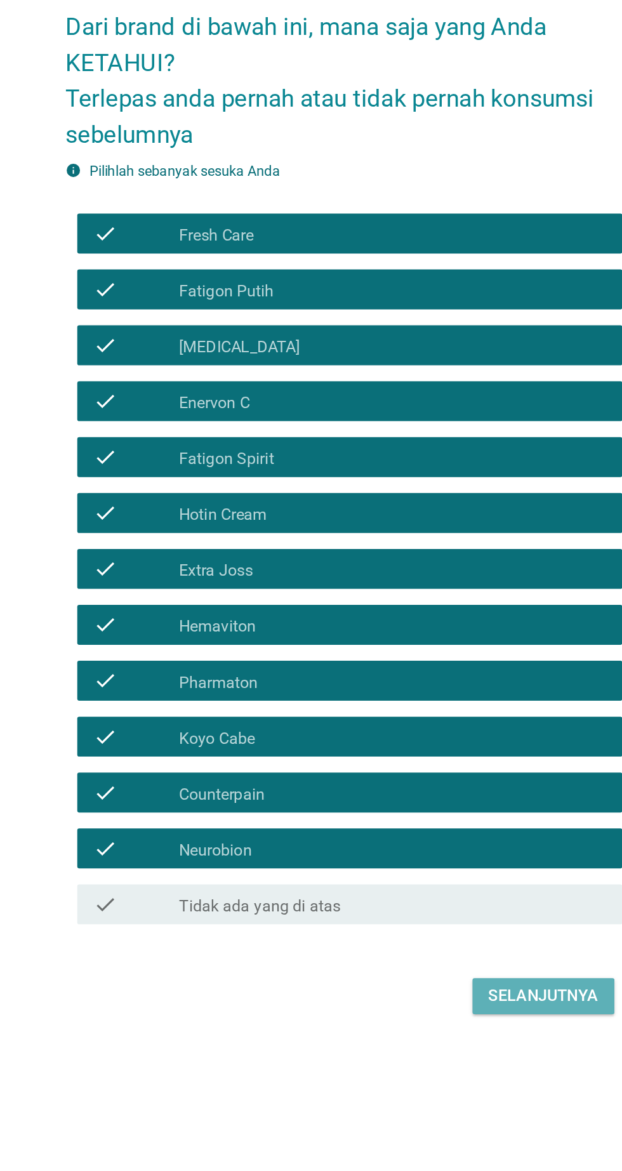
click at [426, 905] on div "Selanjutnya" at bounding box center [438, 897] width 70 height 15
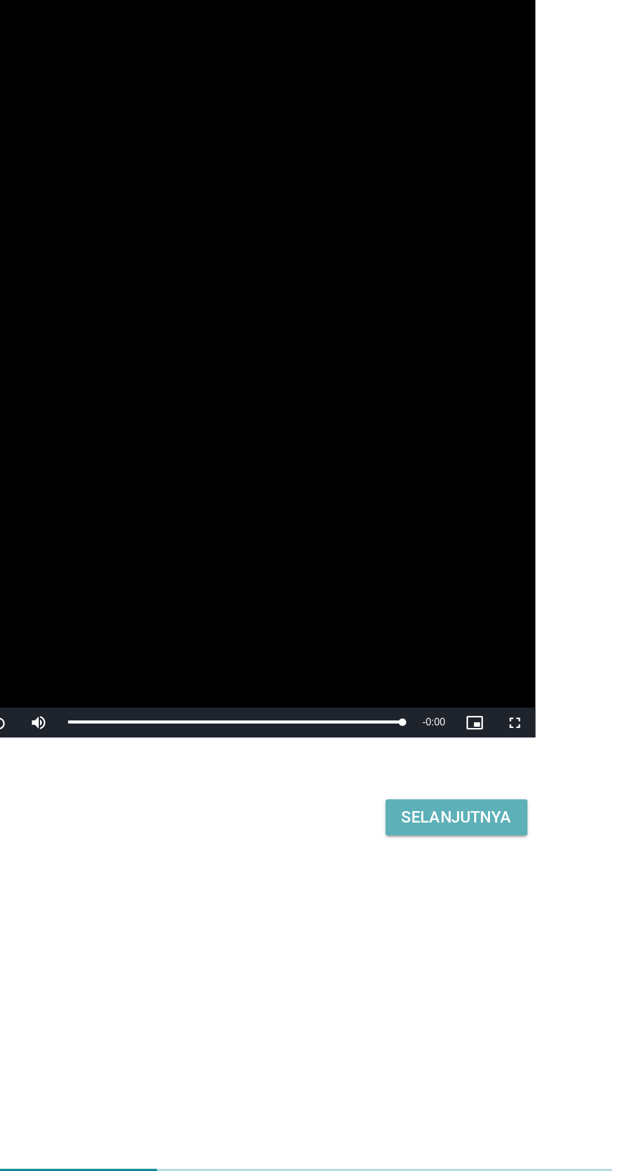
click at [438, 938] on div "Selanjutnya" at bounding box center [438, 930] width 70 height 15
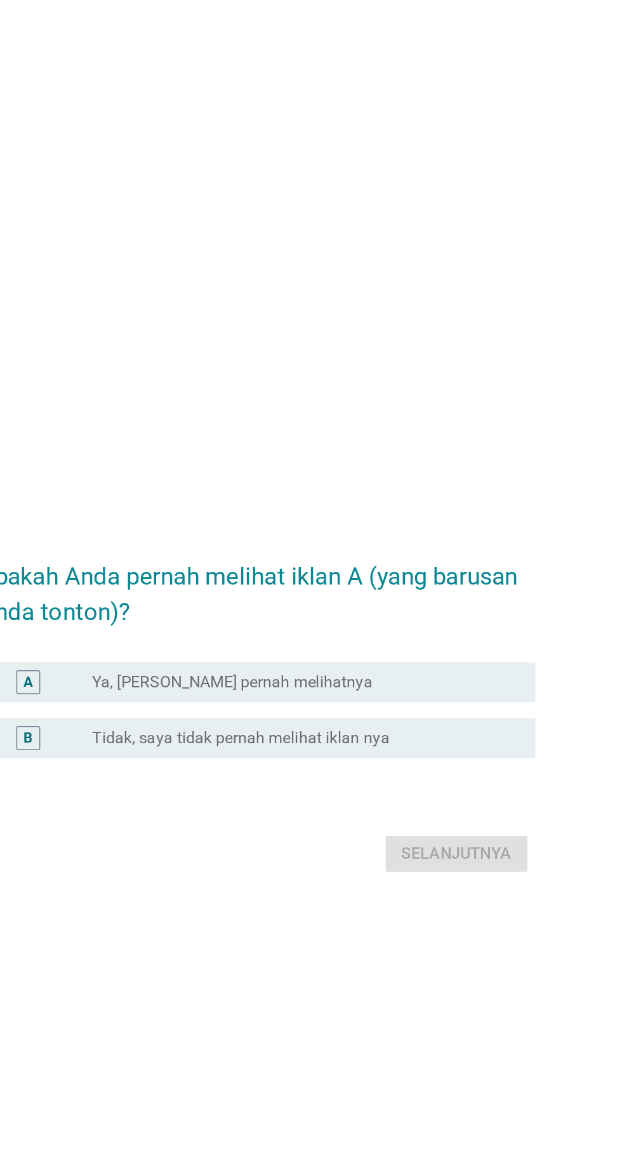
click at [411, 575] on div "radio_button_unchecked Ya, [PERSON_NAME] pernah melihatnya" at bounding box center [336, 569] width 261 height 13
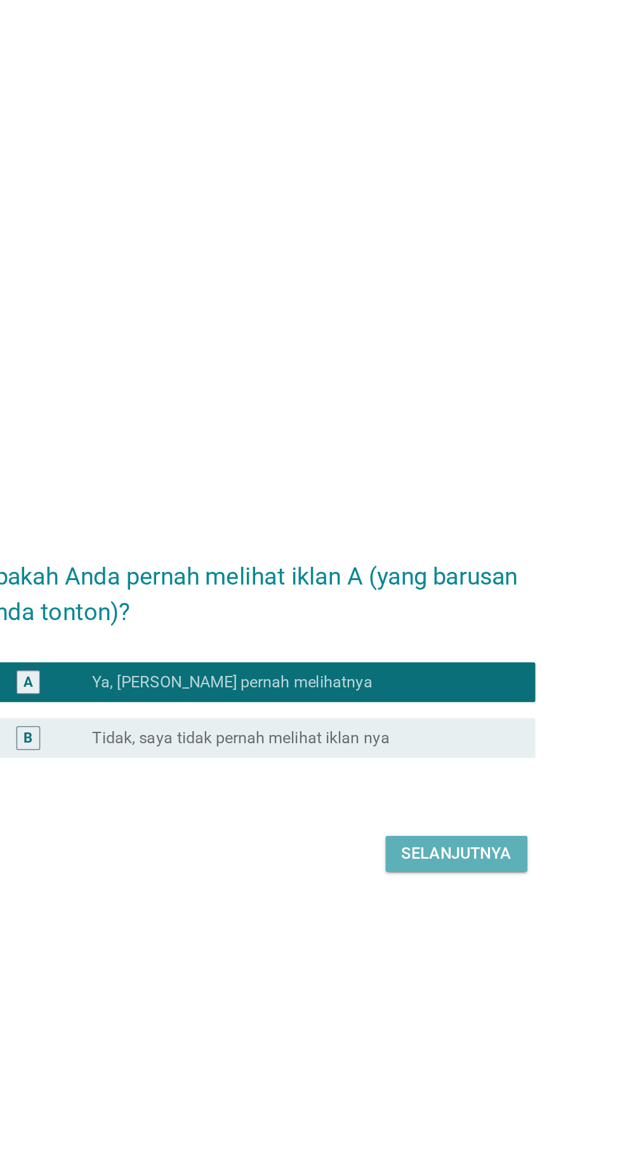
click at [435, 686] on div "Selanjutnya" at bounding box center [438, 678] width 70 height 15
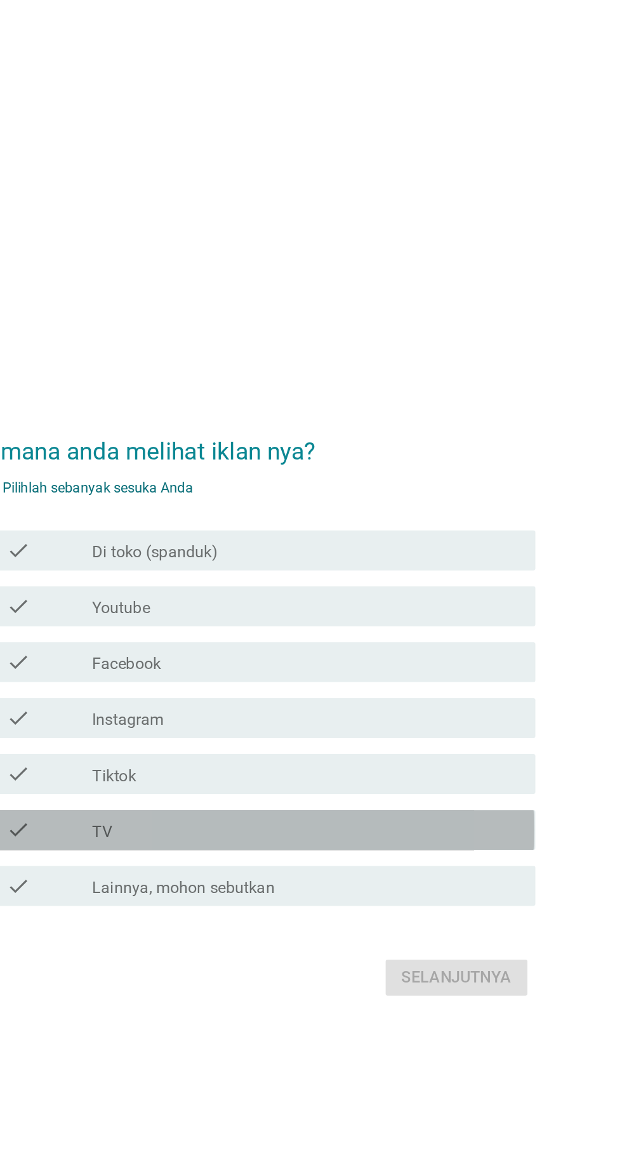
click at [409, 671] on div "check_box_outline_blank TV" at bounding box center [342, 662] width 272 height 15
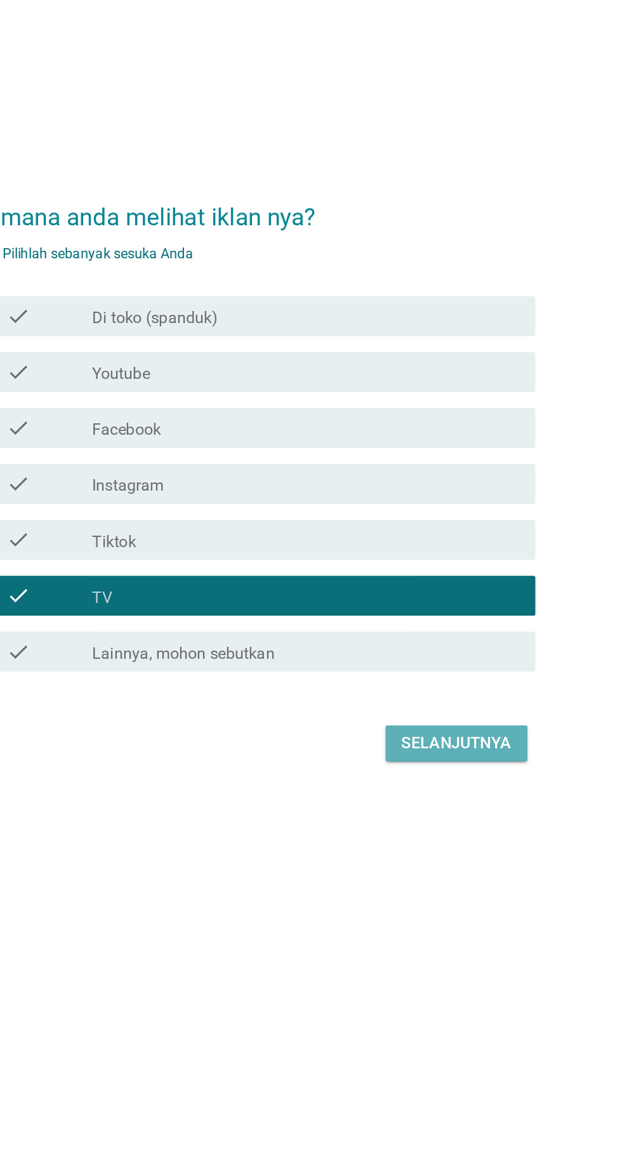
click at [432, 765] on div "Selanjutnya" at bounding box center [438, 756] width 70 height 15
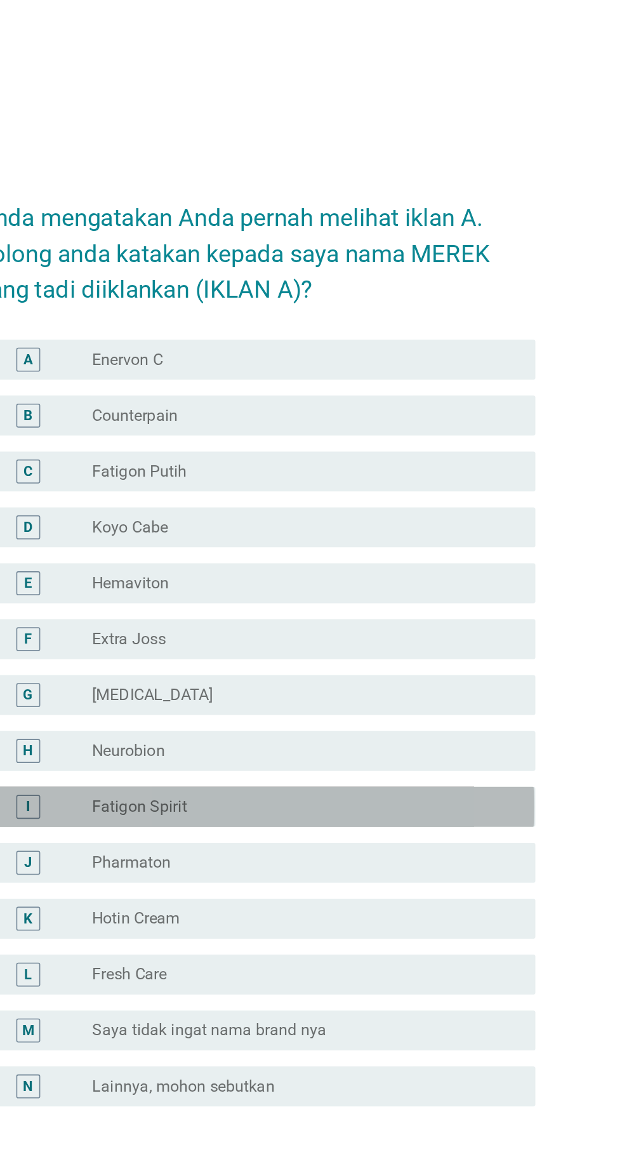
click at [384, 658] on div "radio_button_unchecked Fatigon Spirit" at bounding box center [336, 651] width 261 height 13
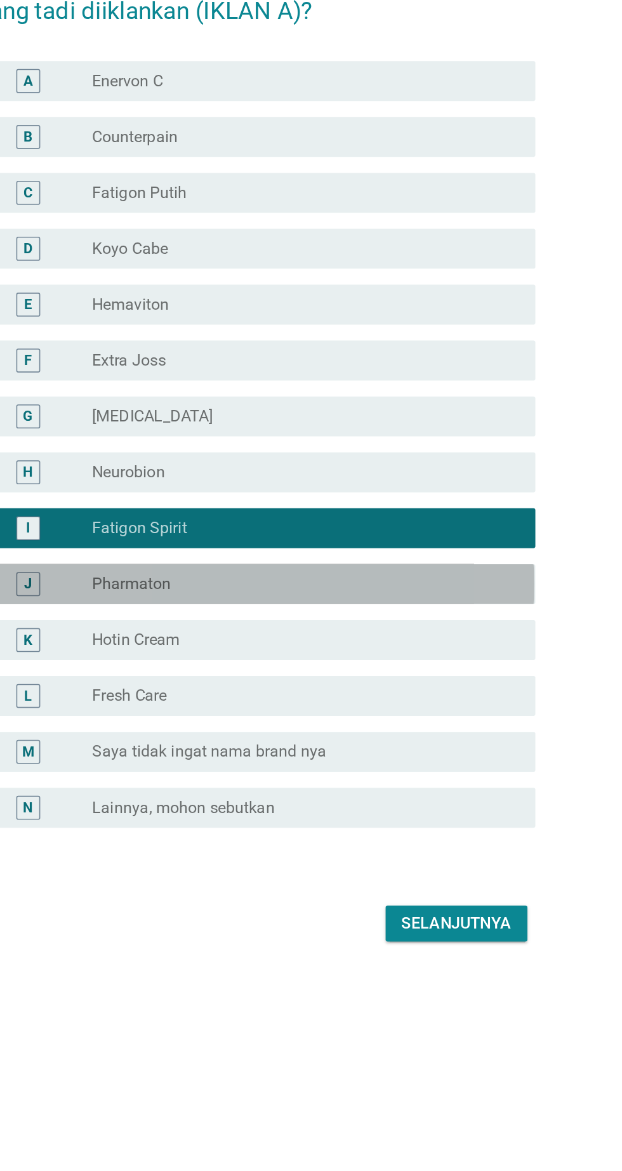
click at [403, 693] on div "radio_button_unchecked Pharmaton" at bounding box center [336, 687] width 261 height 13
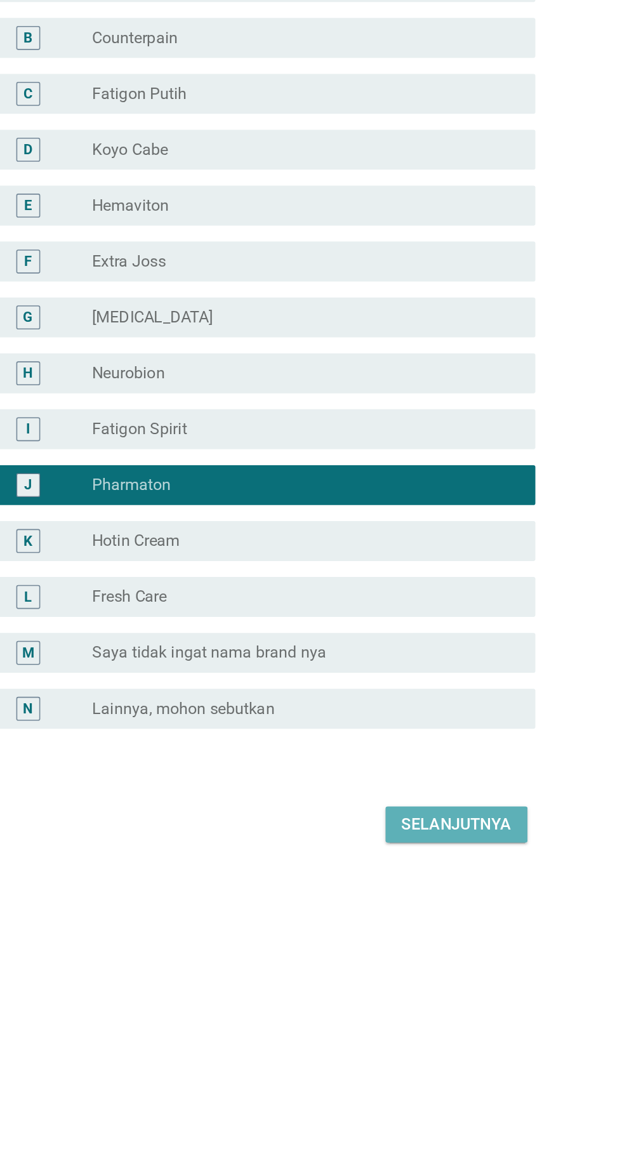
click at [438, 910] on div "Selanjutnya" at bounding box center [438, 902] width 70 height 15
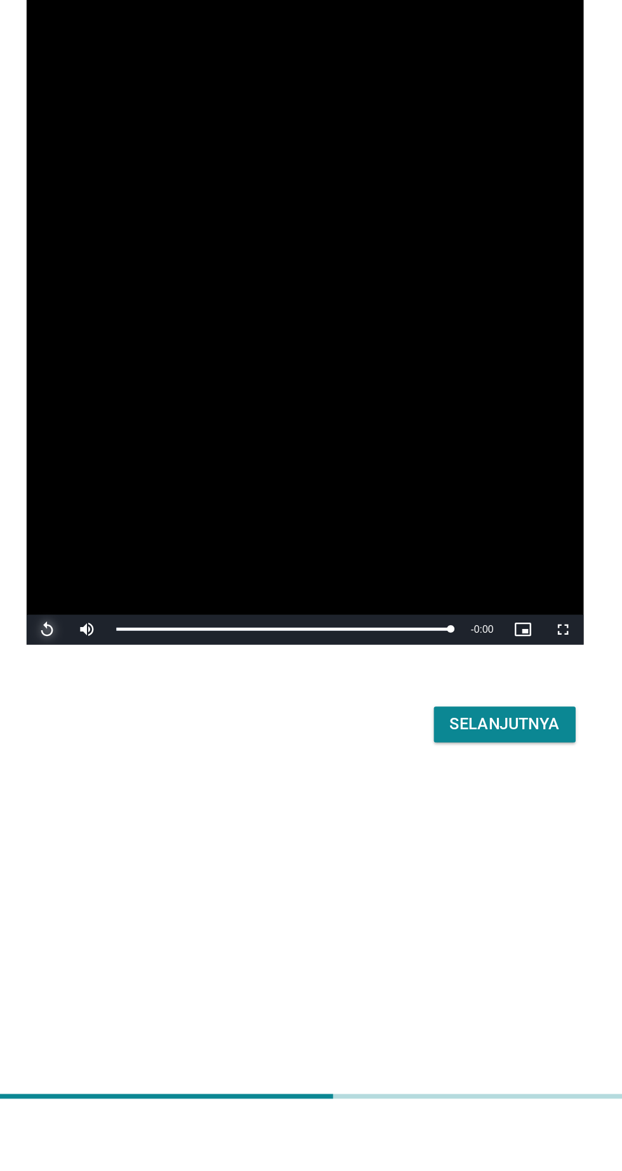
scroll to position [31, 0]
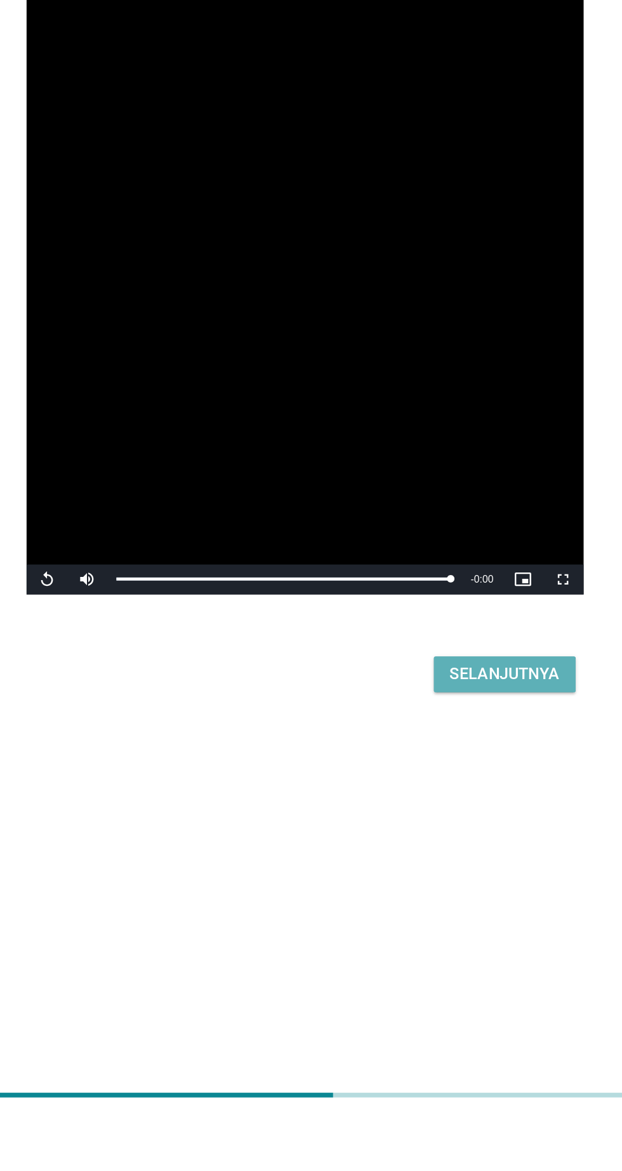
click at [427, 895] on div "Selanjutnya" at bounding box center [438, 887] width 70 height 15
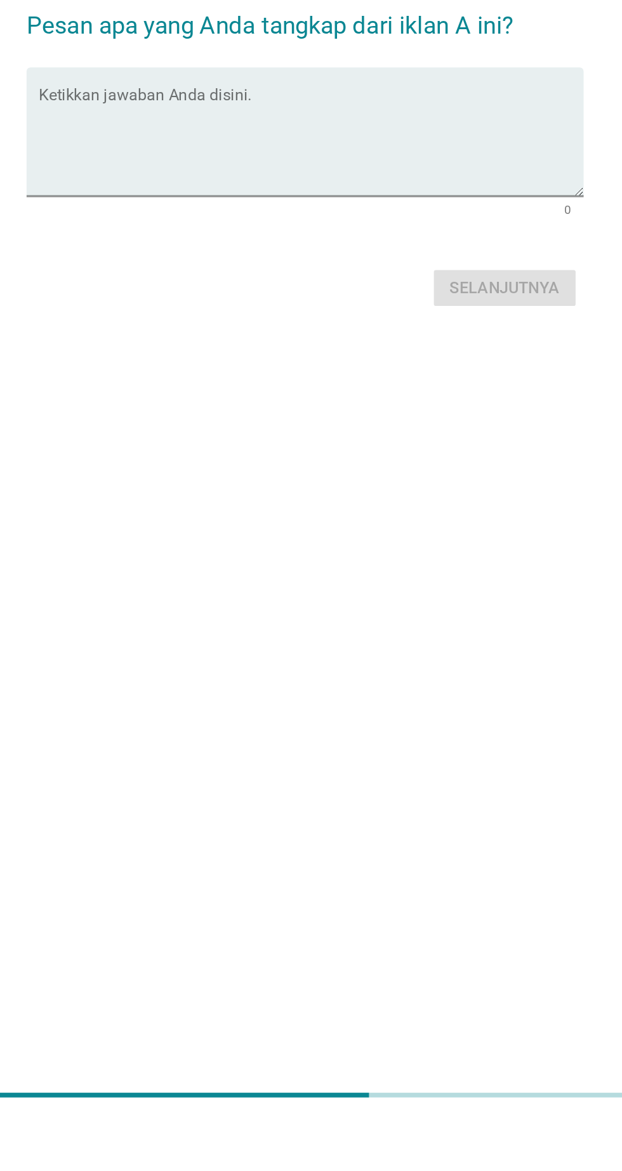
scroll to position [0, 0]
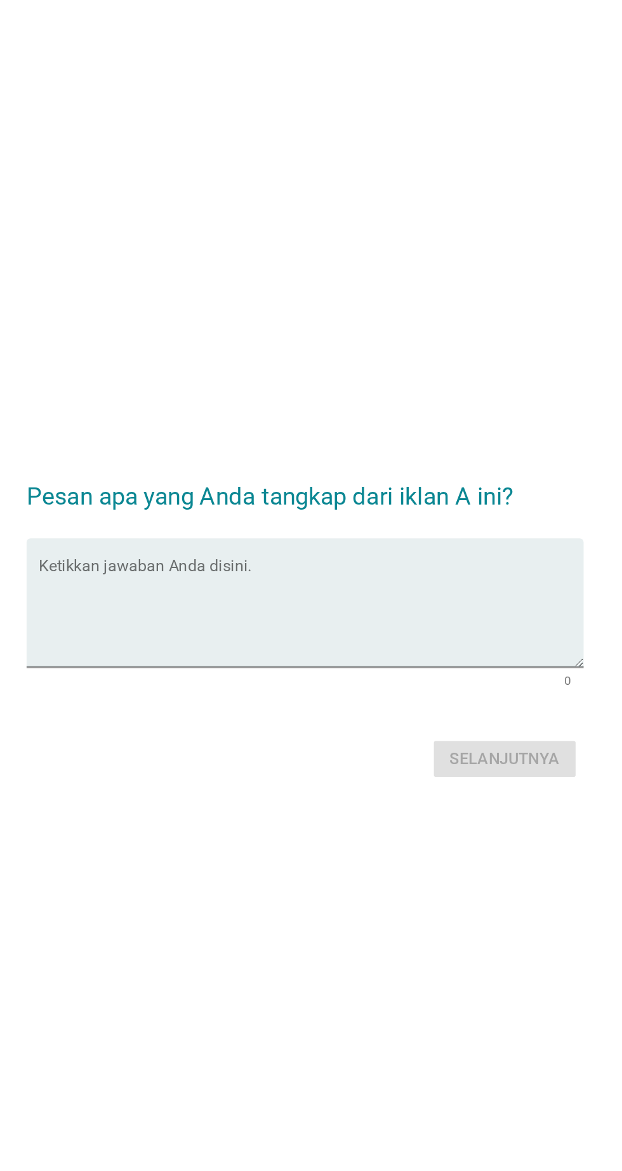
click at [400, 602] on textarea "Ketikkan jawaban Anda disini." at bounding box center [314, 581] width 346 height 67
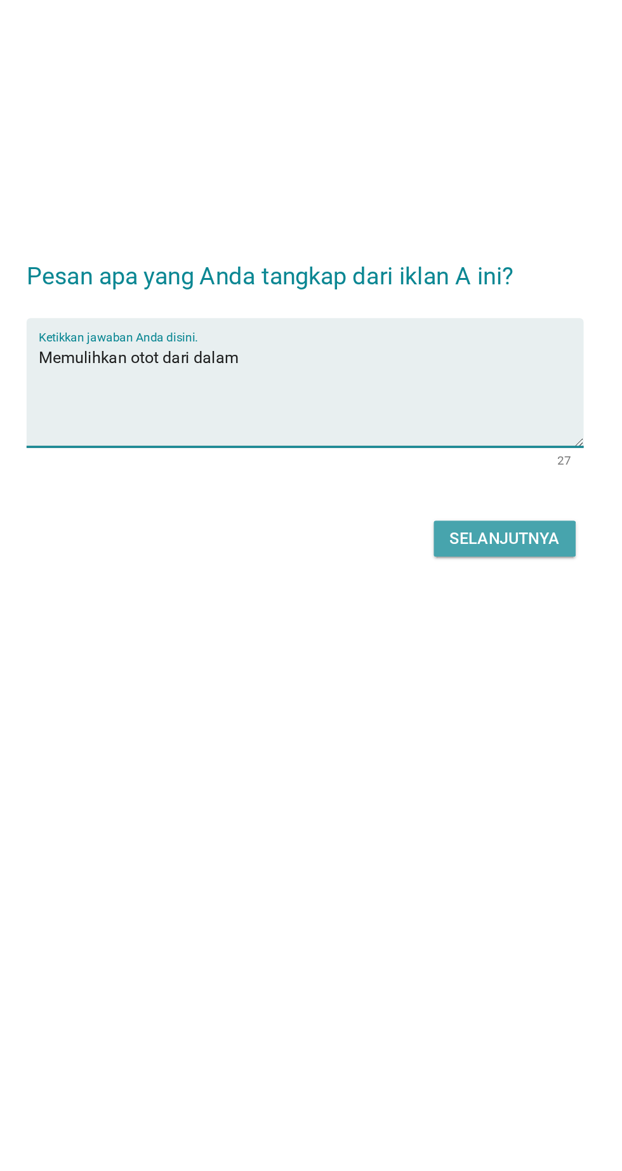
type textarea "Memulihkan otot dari dalam"
click at [440, 681] on div "Selanjutnya" at bounding box center [438, 673] width 70 height 15
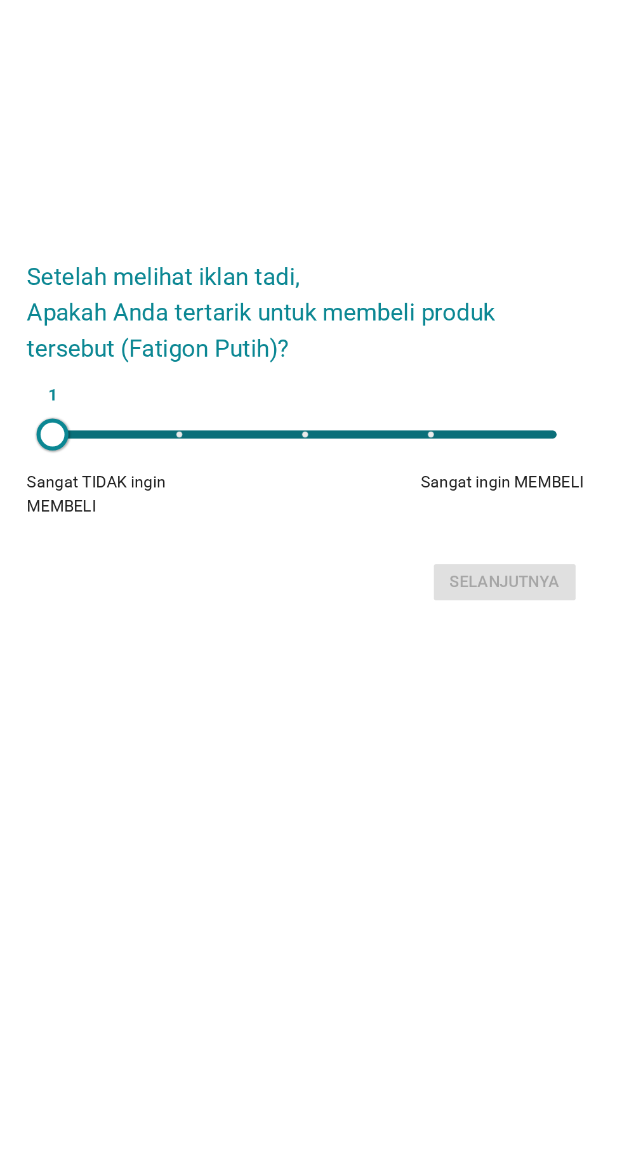
click at [415, 596] on div "1" at bounding box center [310, 593] width 320 height 5
type input "4"
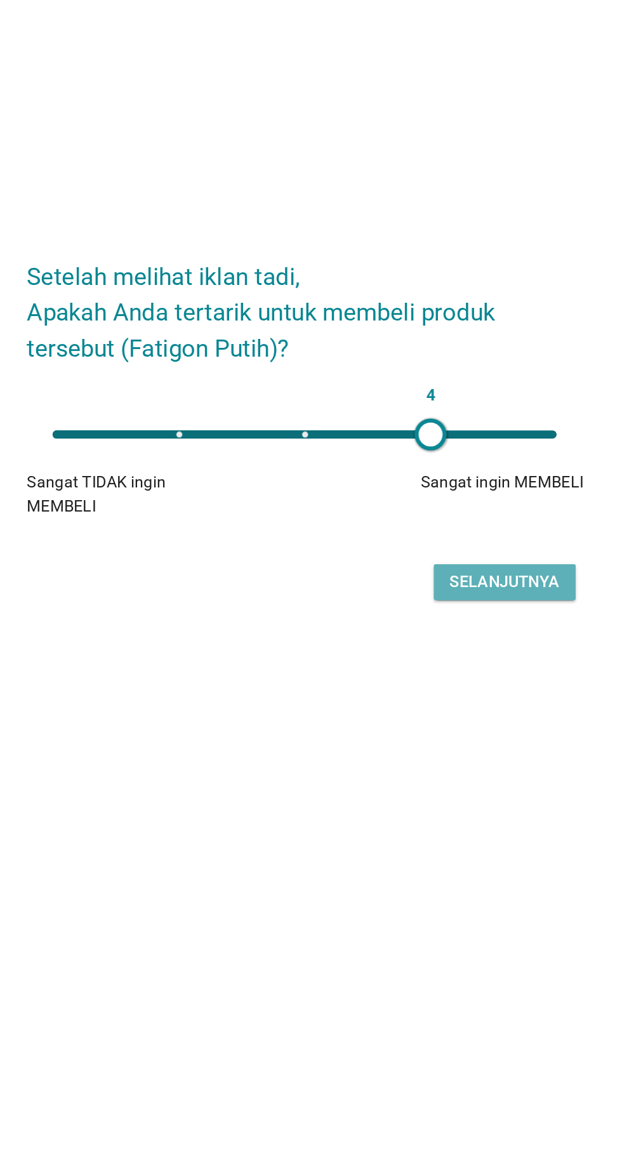
click at [449, 695] on div "Selanjutnya" at bounding box center [438, 687] width 70 height 15
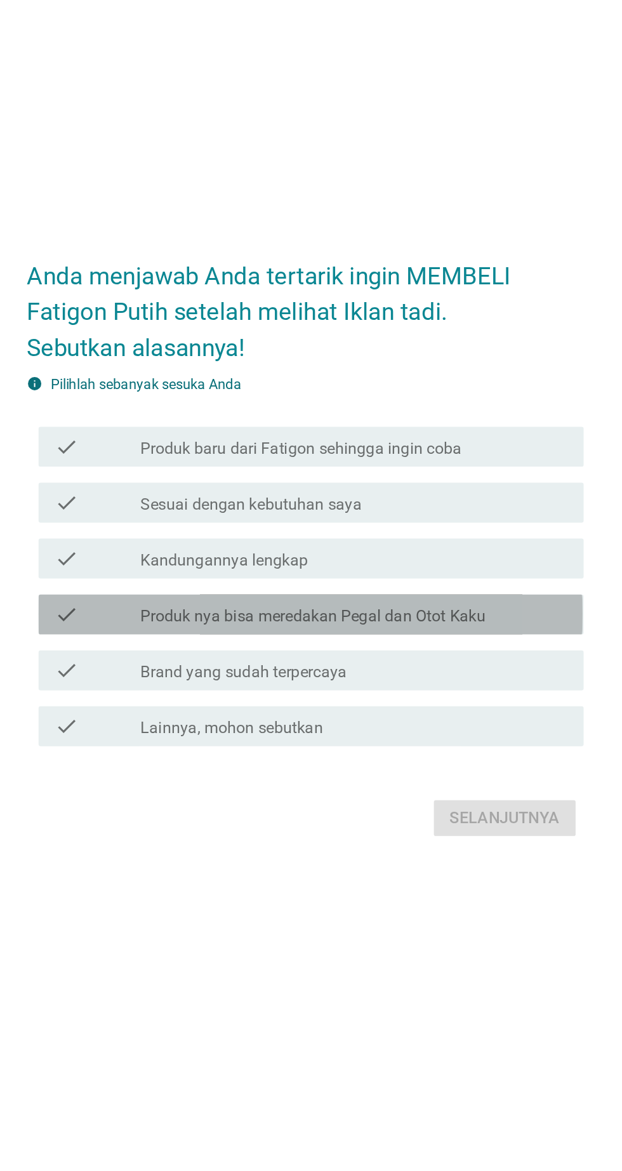
click at [397, 640] on label "Produk nya bisa meredakan Pegal dan Otot Kaku" at bounding box center [316, 633] width 220 height 13
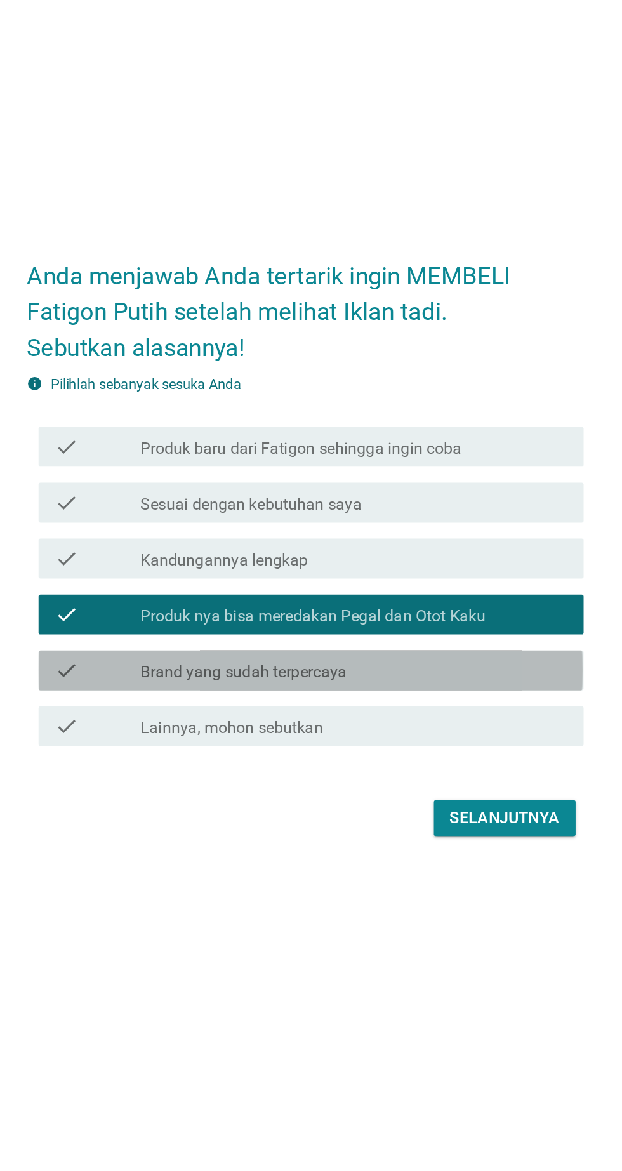
click at [394, 681] on div "check check_box_outline_blank Brand yang sudah terpercaya" at bounding box center [314, 667] width 346 height 25
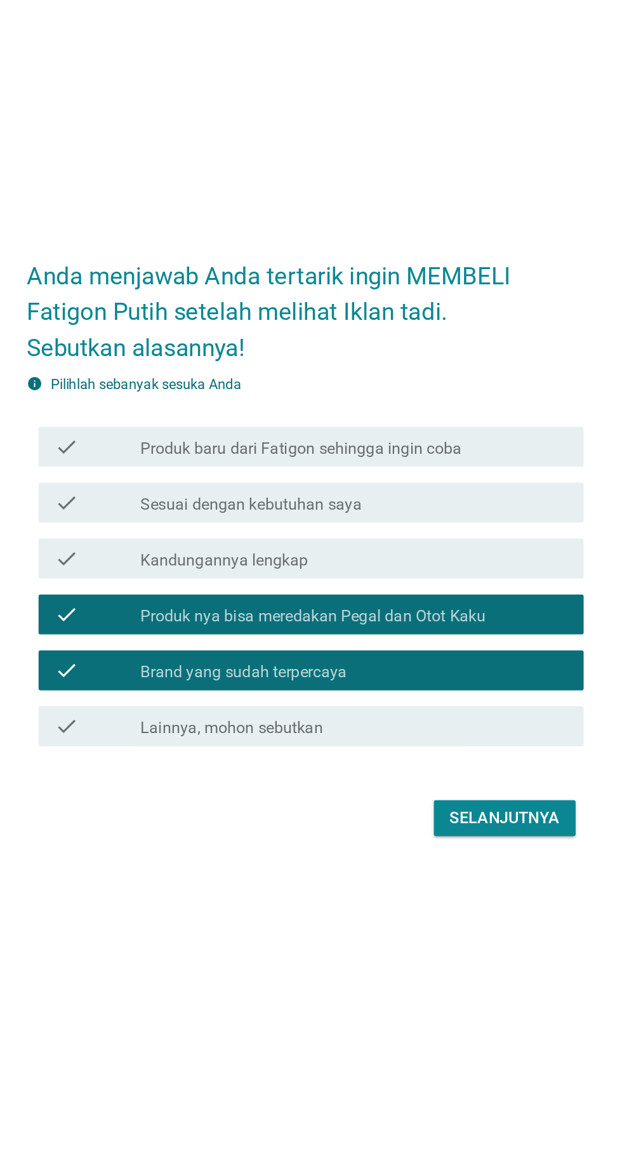
click at [399, 569] on div "check_box_outline_blank Sesuai dengan kebutuhan saya" at bounding box center [342, 561] width 272 height 15
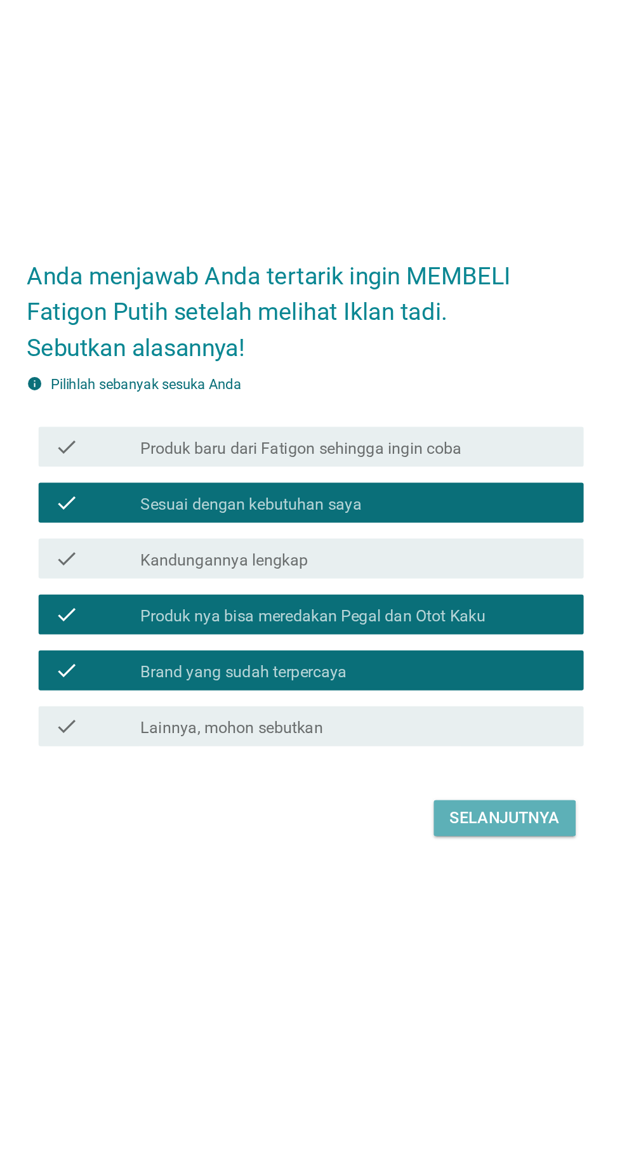
click at [431, 773] on button "Selanjutnya" at bounding box center [438, 762] width 90 height 23
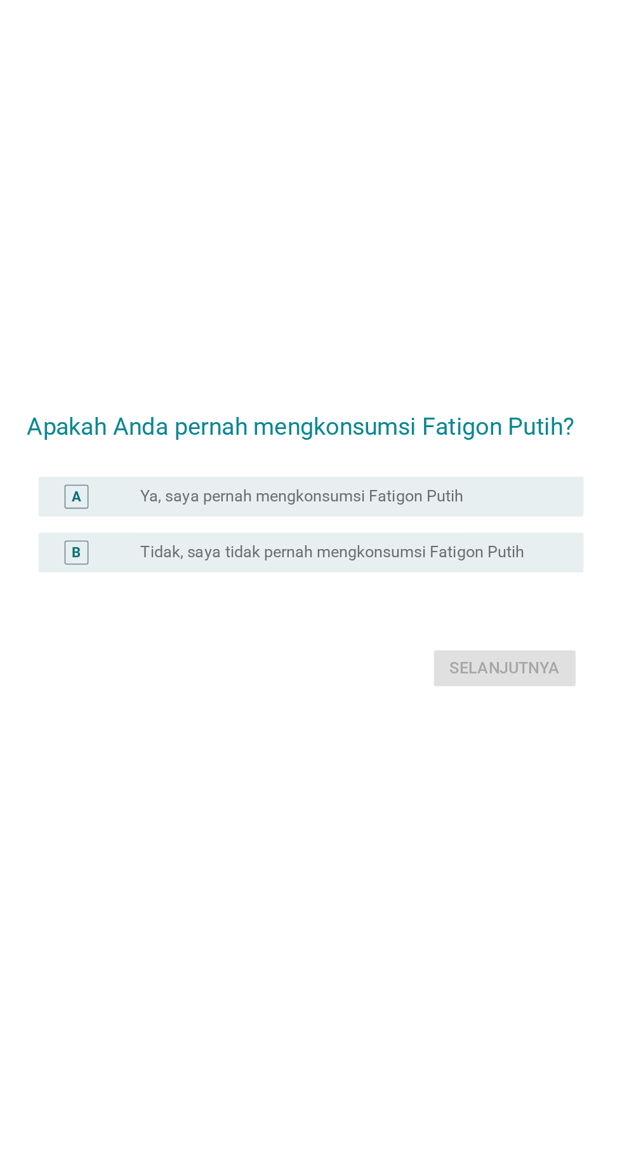
scroll to position [95, 0]
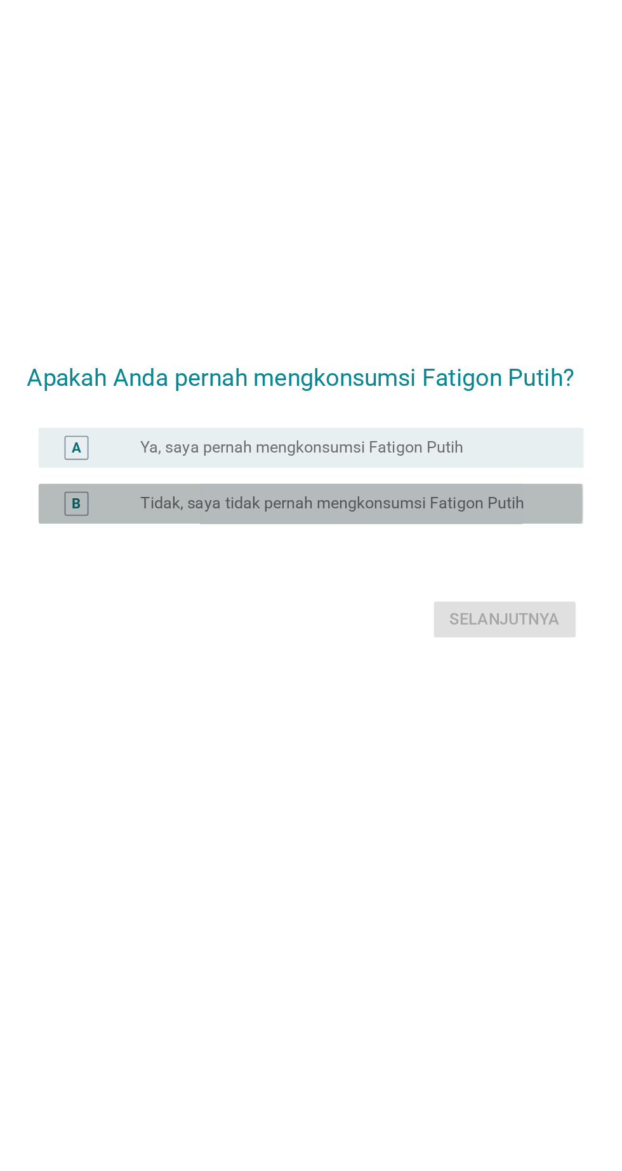
click at [437, 556] on label "Tidak, saya tidak pernah mengkonsumsi Fatigon Putih" at bounding box center [328, 562] width 244 height 13
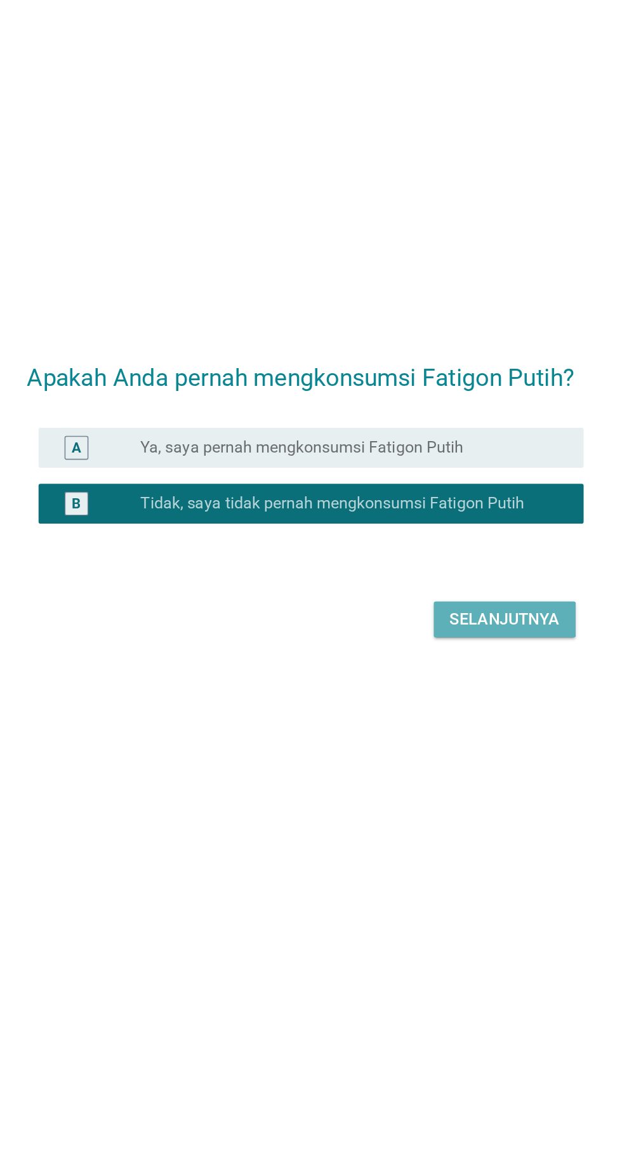
click at [434, 624] on button "Selanjutnya" at bounding box center [438, 635] width 90 height 23
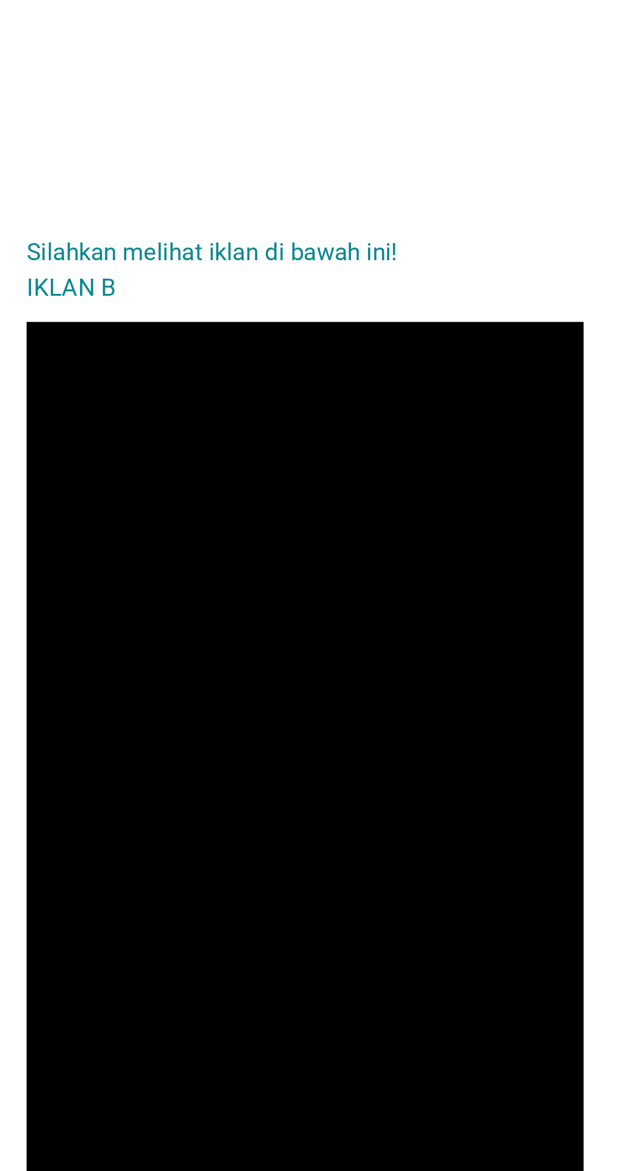
scroll to position [31, 0]
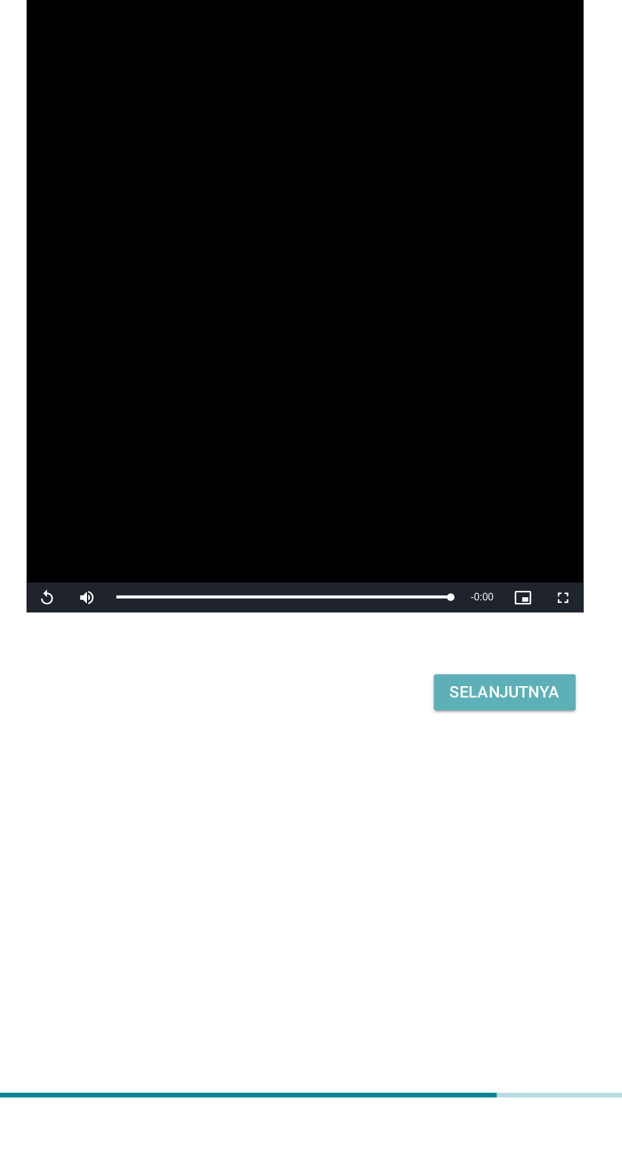
click at [433, 907] on div "Selanjutnya" at bounding box center [438, 898] width 70 height 15
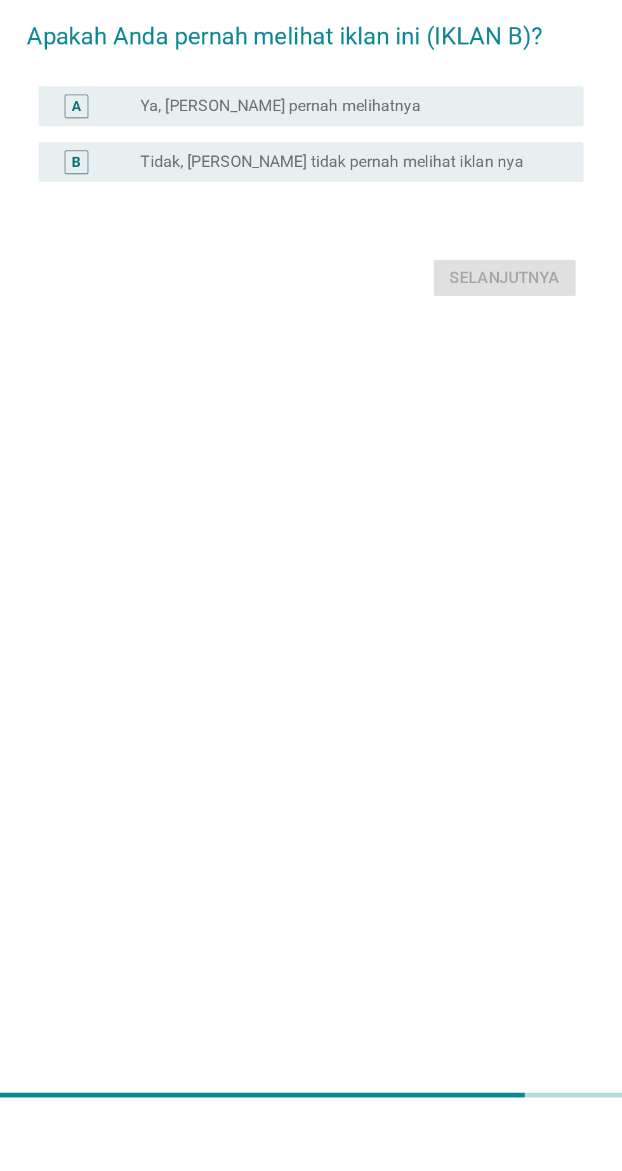
scroll to position [0, 0]
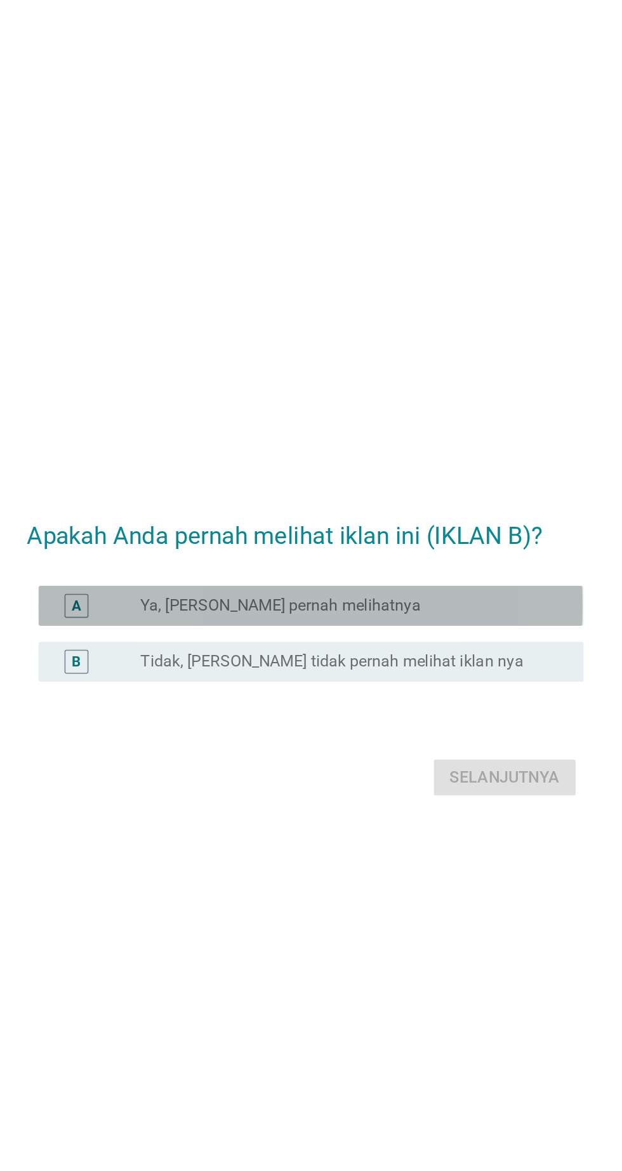
click at [406, 564] on div "radio_button_unchecked Ya, [PERSON_NAME] pernah melihatnya" at bounding box center [336, 557] width 261 height 13
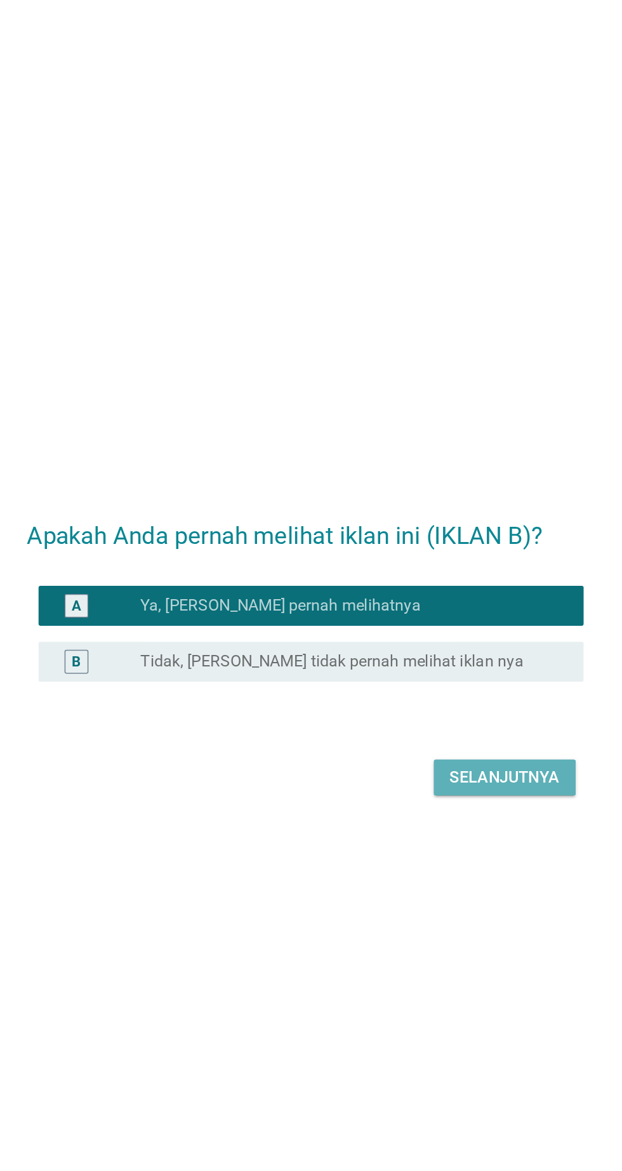
click at [435, 678] on button "Selanjutnya" at bounding box center [438, 666] width 90 height 23
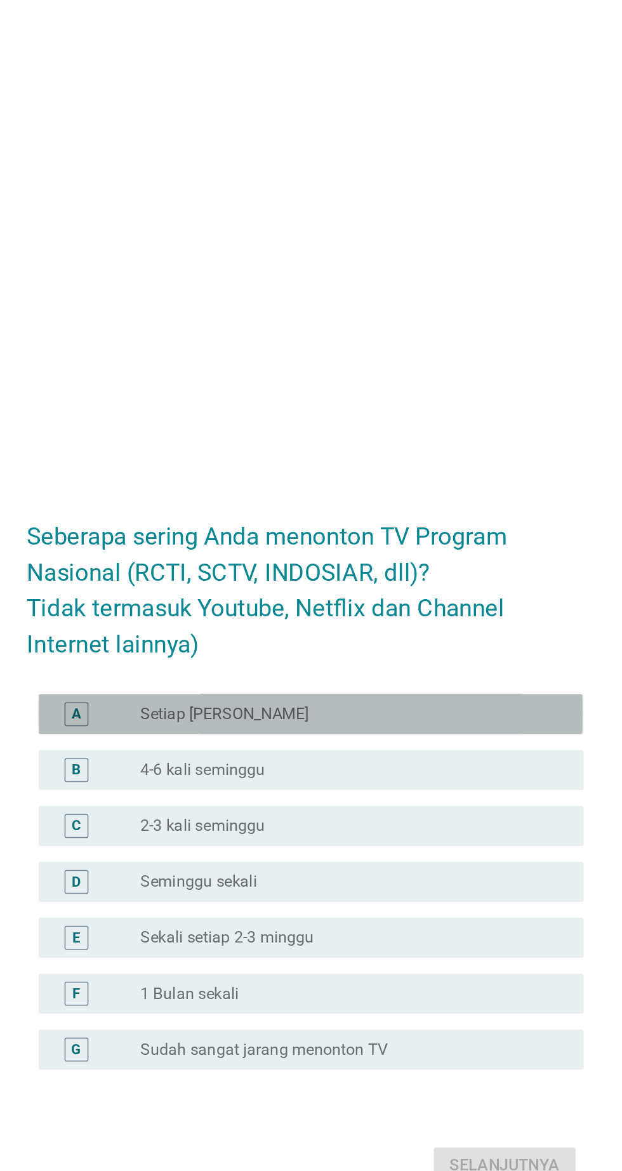
click at [381, 509] on div "radio_button_unchecked Setiap Hari" at bounding box center [336, 503] width 261 height 13
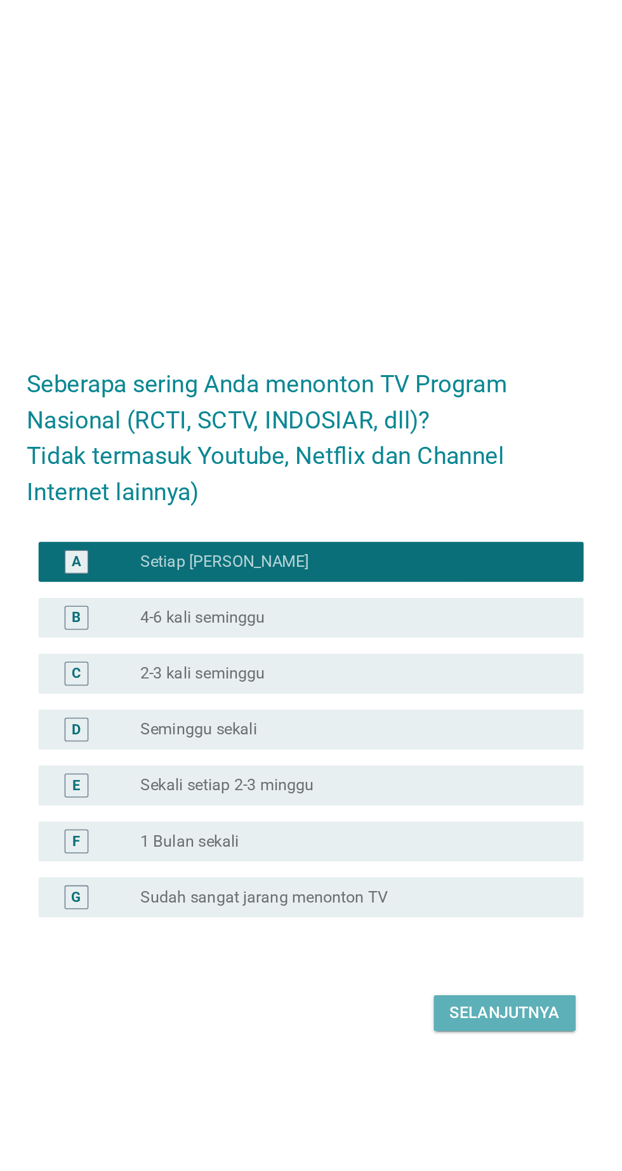
click at [430, 798] on div "Selanjutnya" at bounding box center [438, 789] width 70 height 15
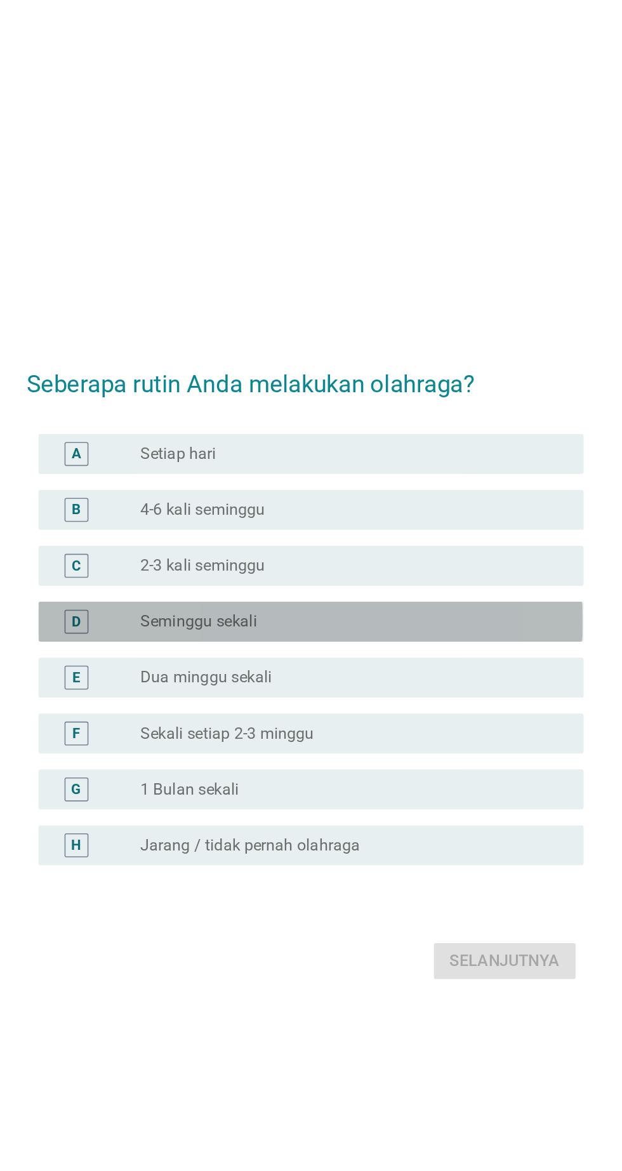
click at [387, 552] on div "radio_button_unchecked Seminggu sekali" at bounding box center [342, 544] width 272 height 15
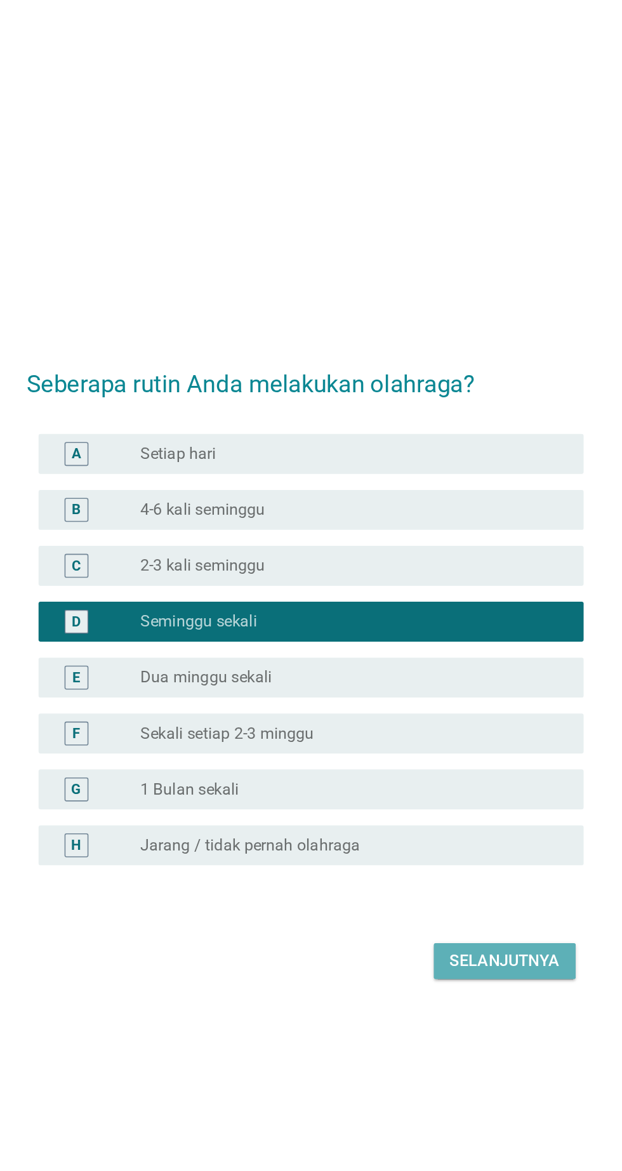
click at [433, 772] on button "Selanjutnya" at bounding box center [438, 760] width 90 height 23
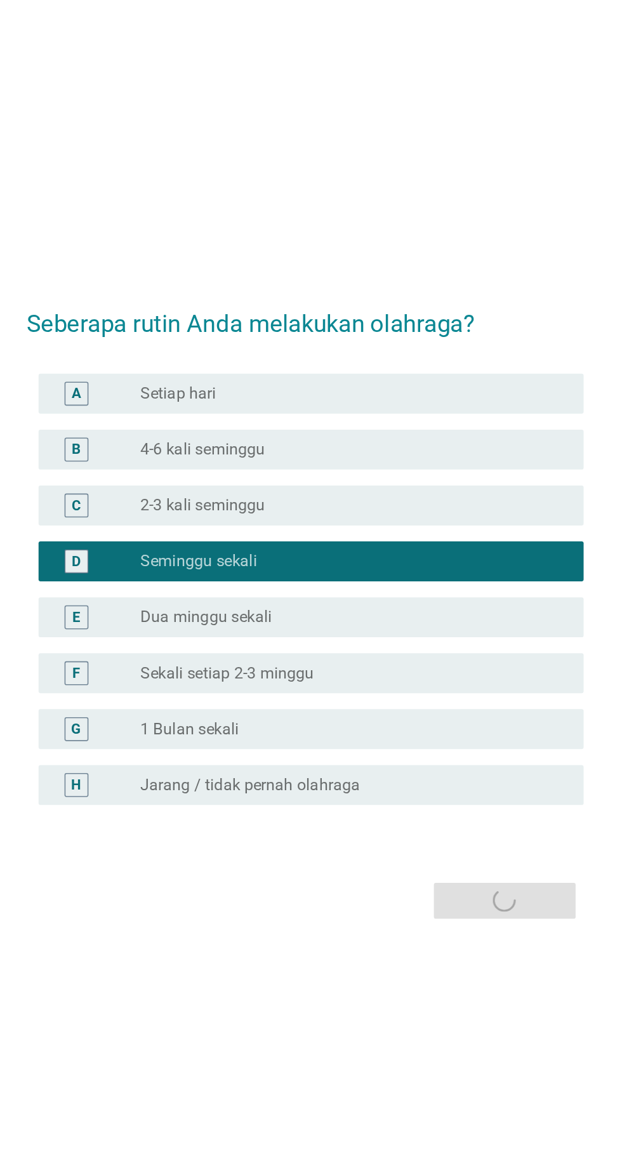
scroll to position [0, 0]
